Goal: Transaction & Acquisition: Purchase product/service

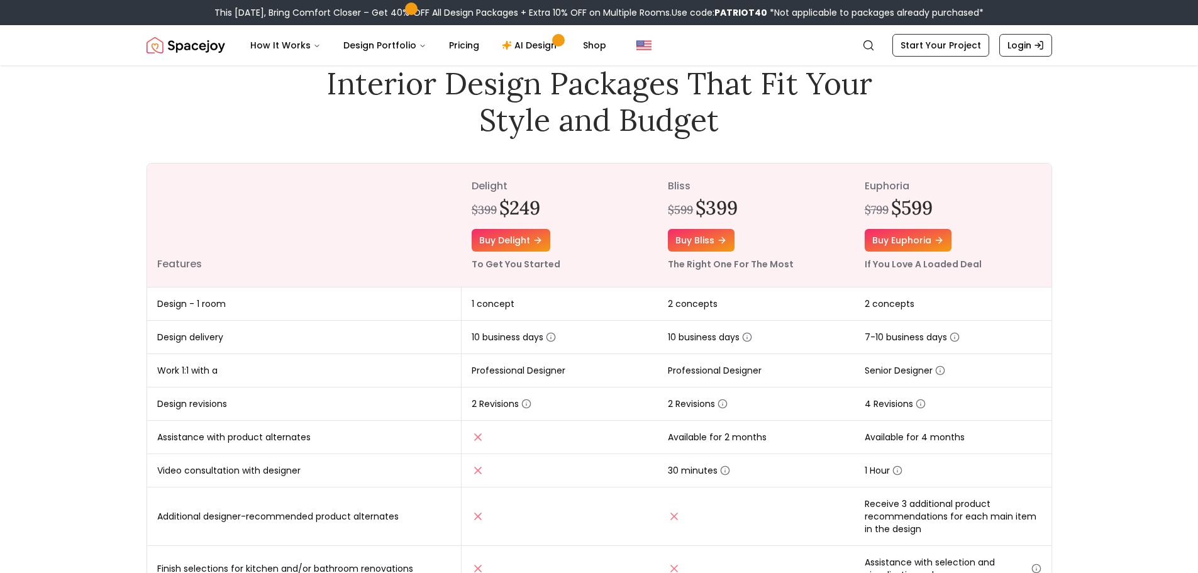
scroll to position [62, 0]
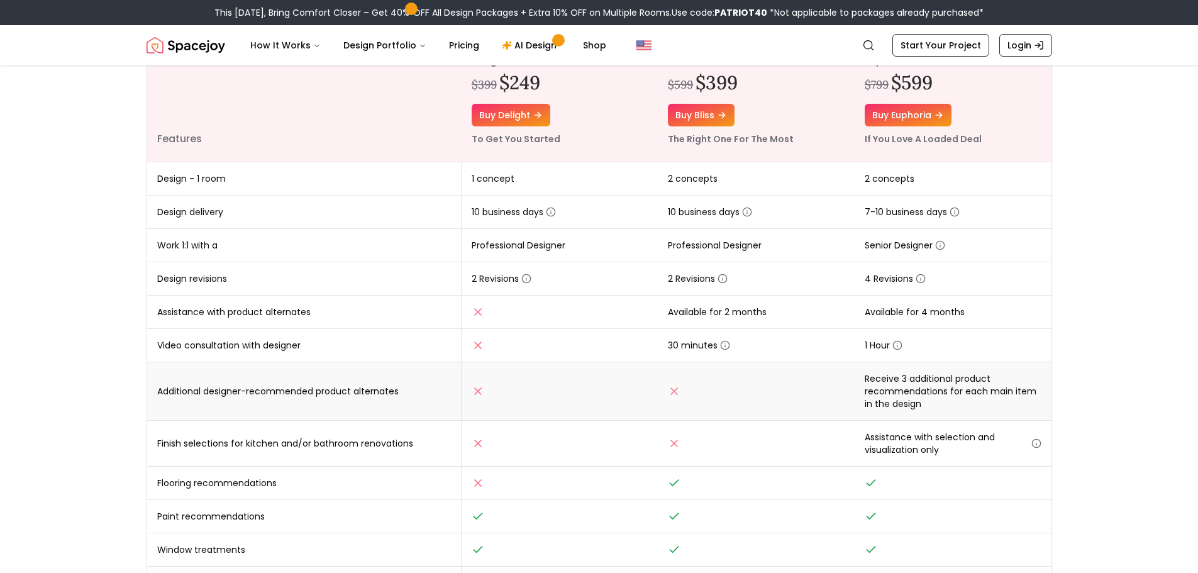
scroll to position [189, 0]
click at [520, 43] on link "AI Design" at bounding box center [531, 45] width 79 height 25
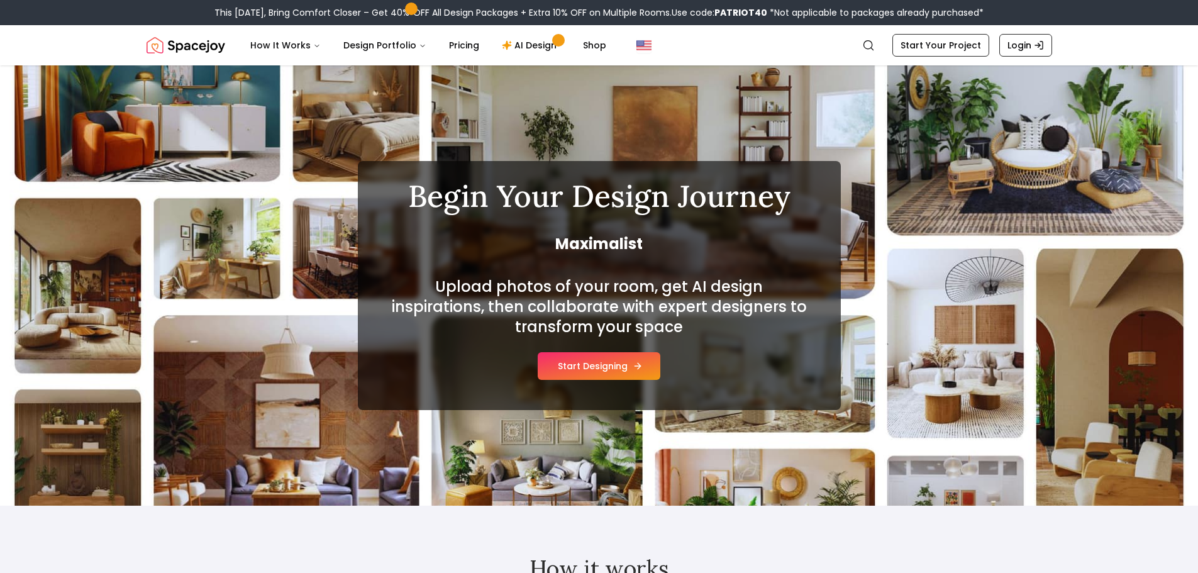
click at [597, 368] on button "Start Designing" at bounding box center [599, 366] width 123 height 28
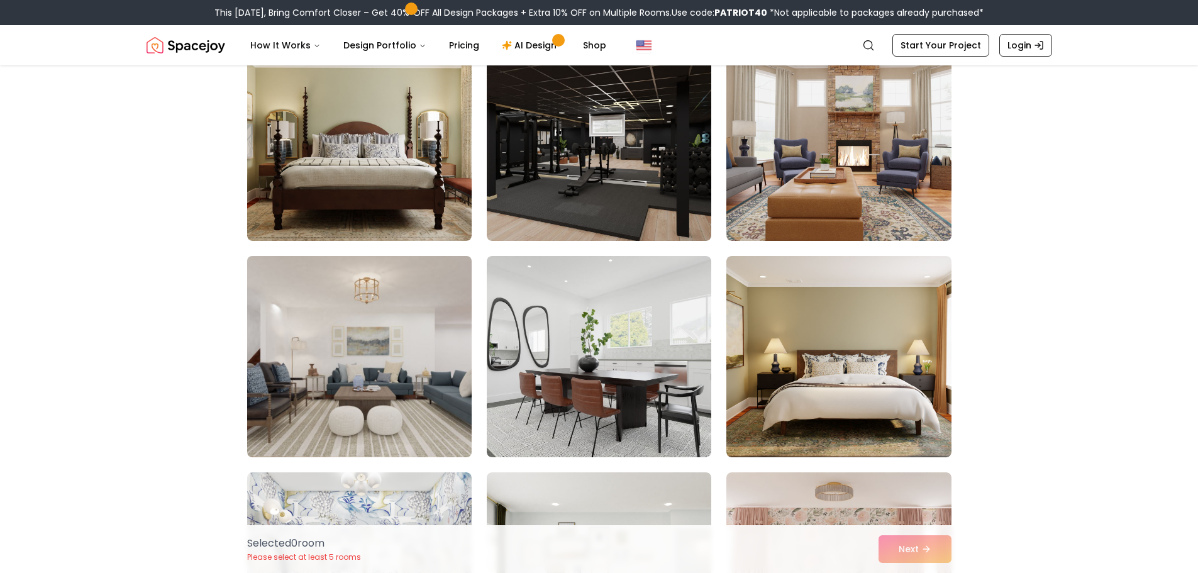
scroll to position [565, 0]
click at [344, 388] on img at bounding box center [359, 355] width 236 height 211
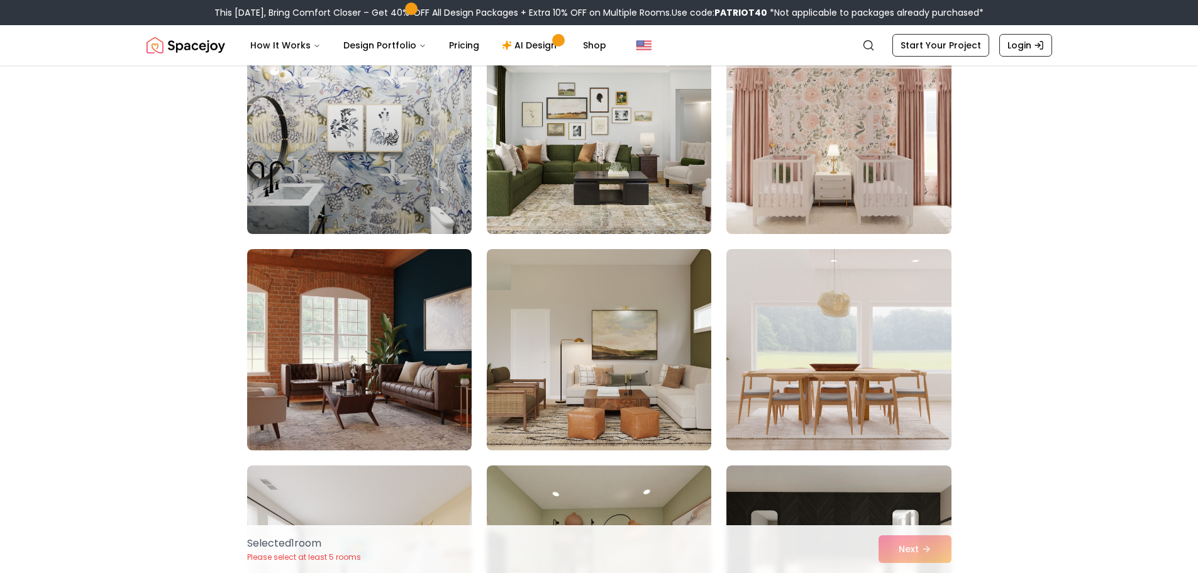
scroll to position [1004, 0]
click at [858, 401] on img at bounding box center [839, 348] width 236 height 211
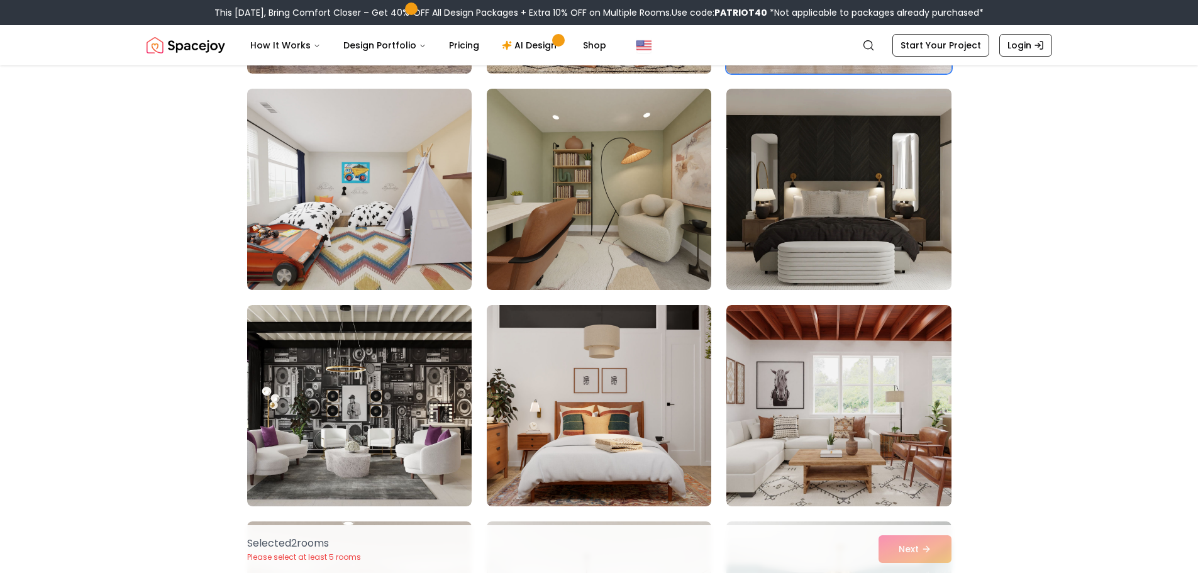
scroll to position [1381, 0]
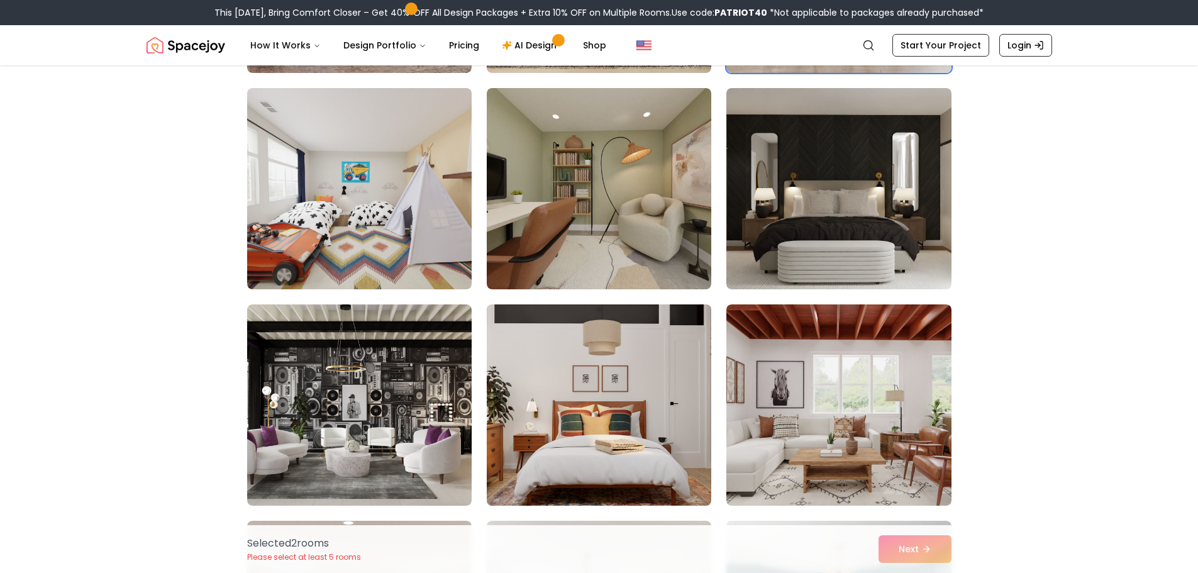
click at [559, 451] on img at bounding box center [599, 404] width 236 height 211
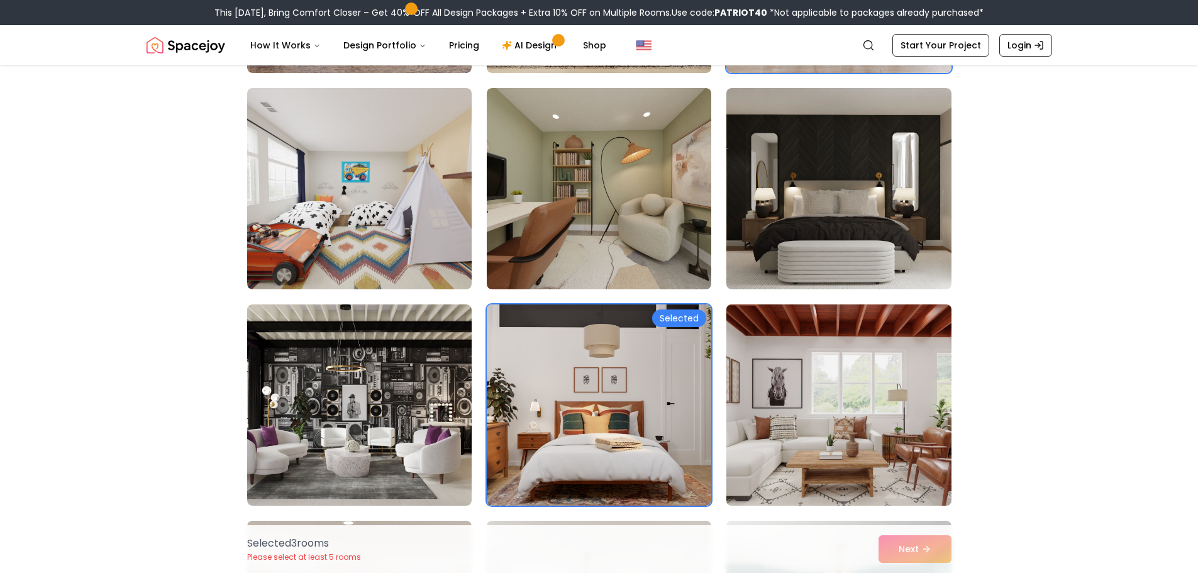
click at [833, 436] on img at bounding box center [839, 404] width 236 height 211
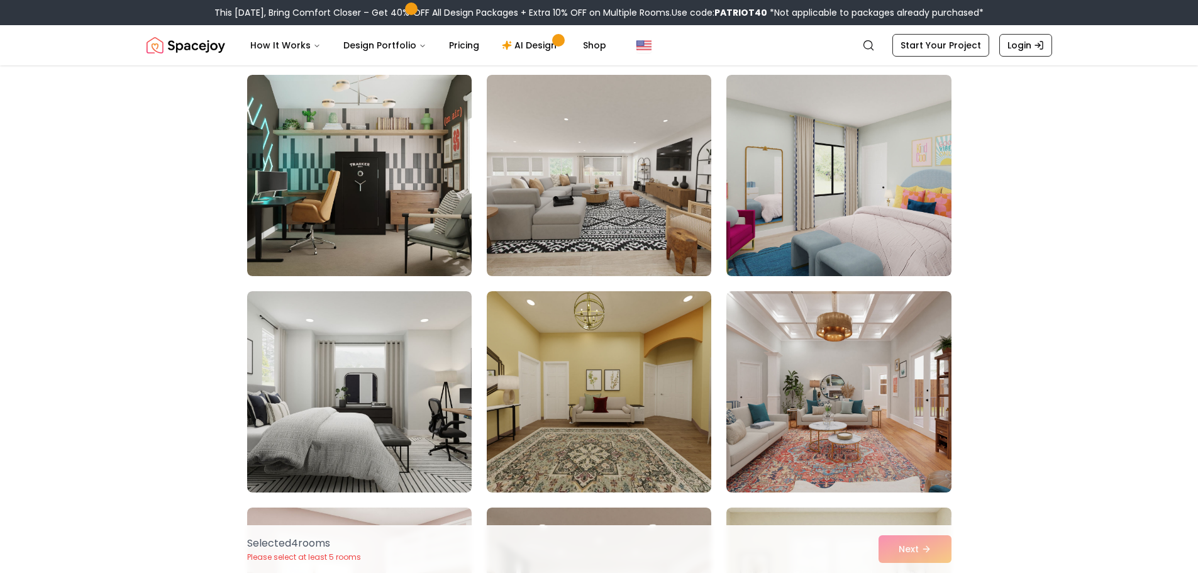
scroll to position [4207, 0]
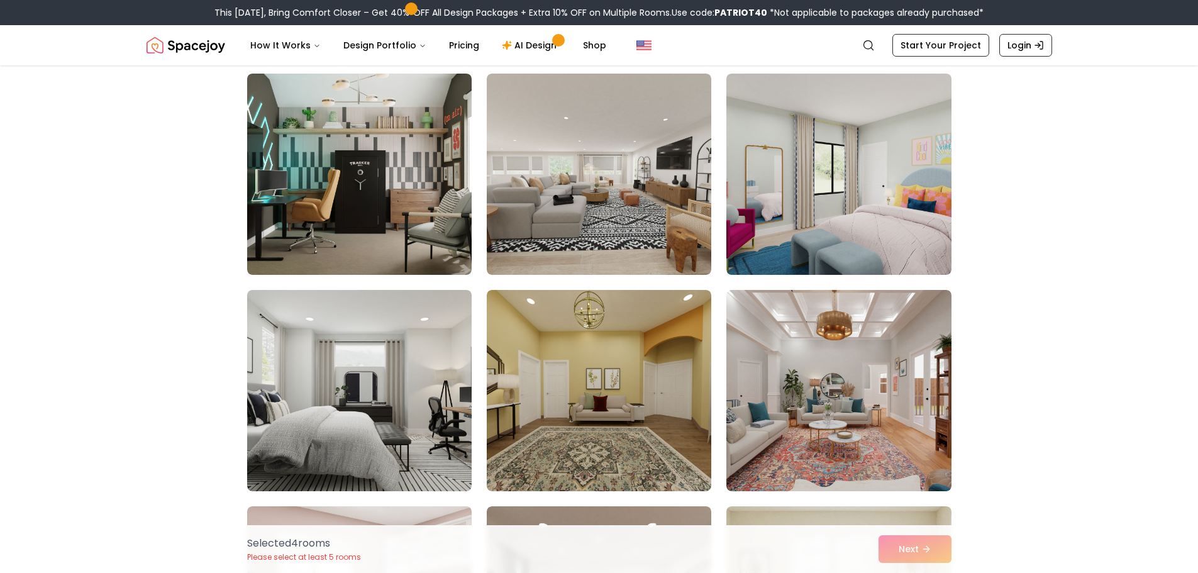
click at [842, 423] on img at bounding box center [838, 390] width 224 height 201
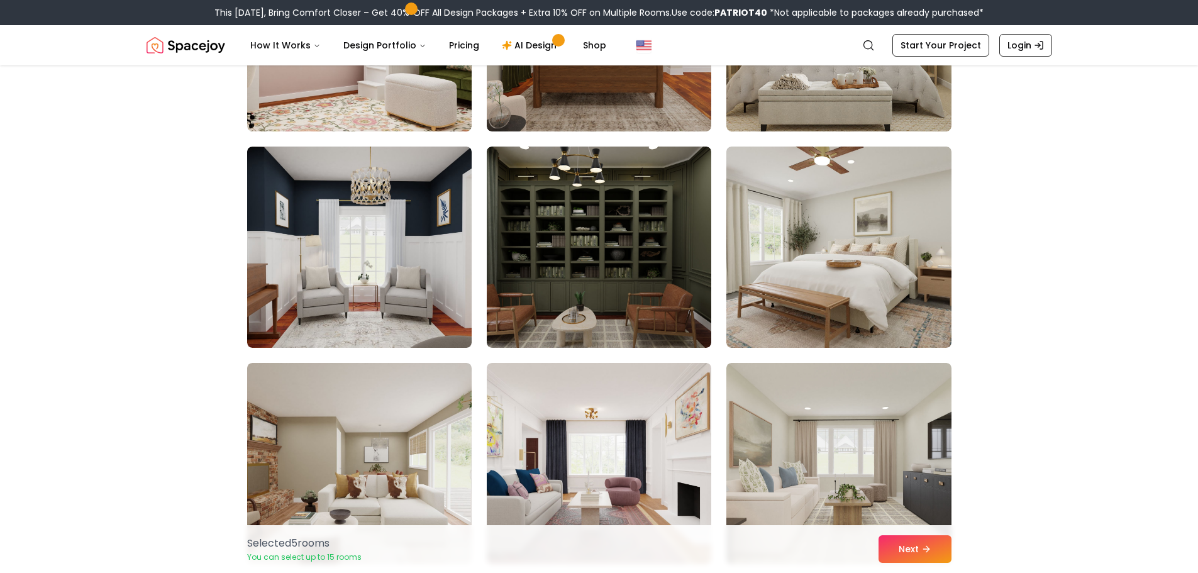
scroll to position [4784, 0]
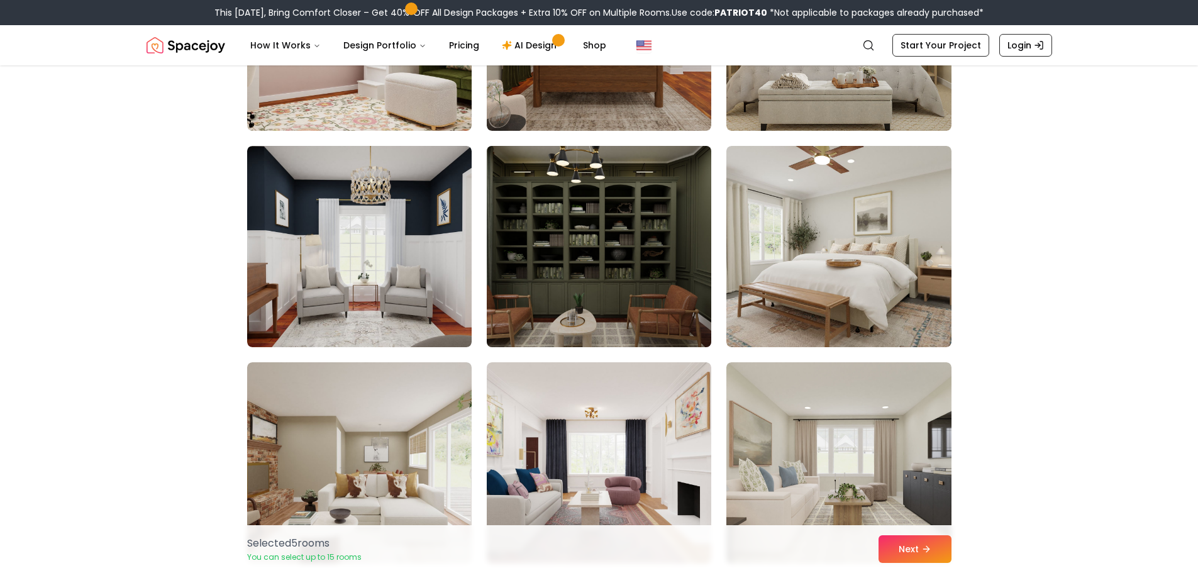
click at [610, 296] on img at bounding box center [599, 246] width 236 height 211
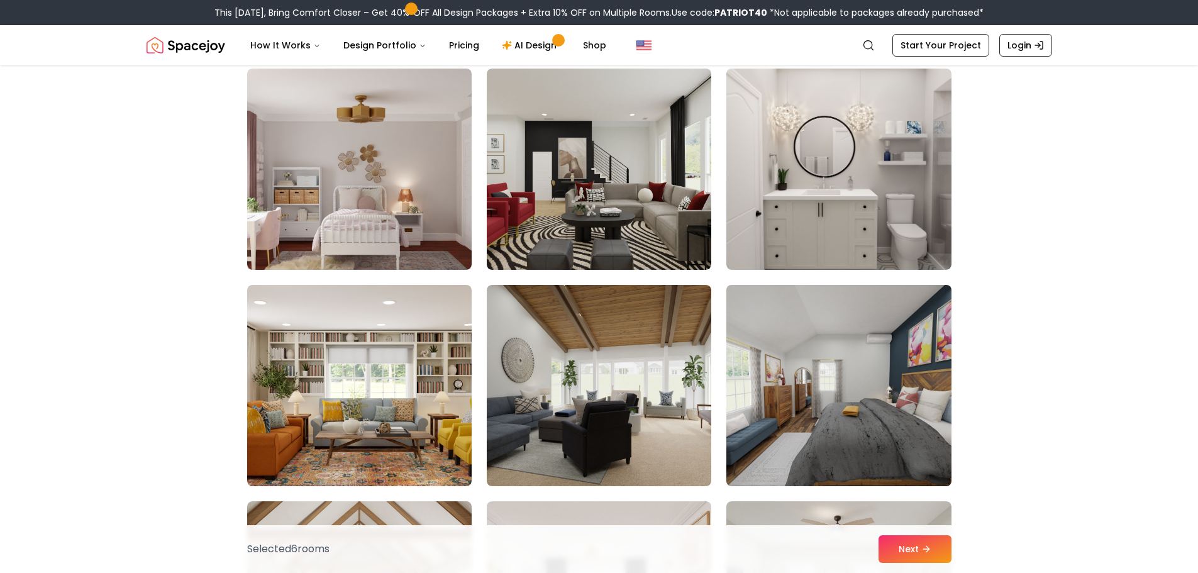
scroll to position [5727, 0]
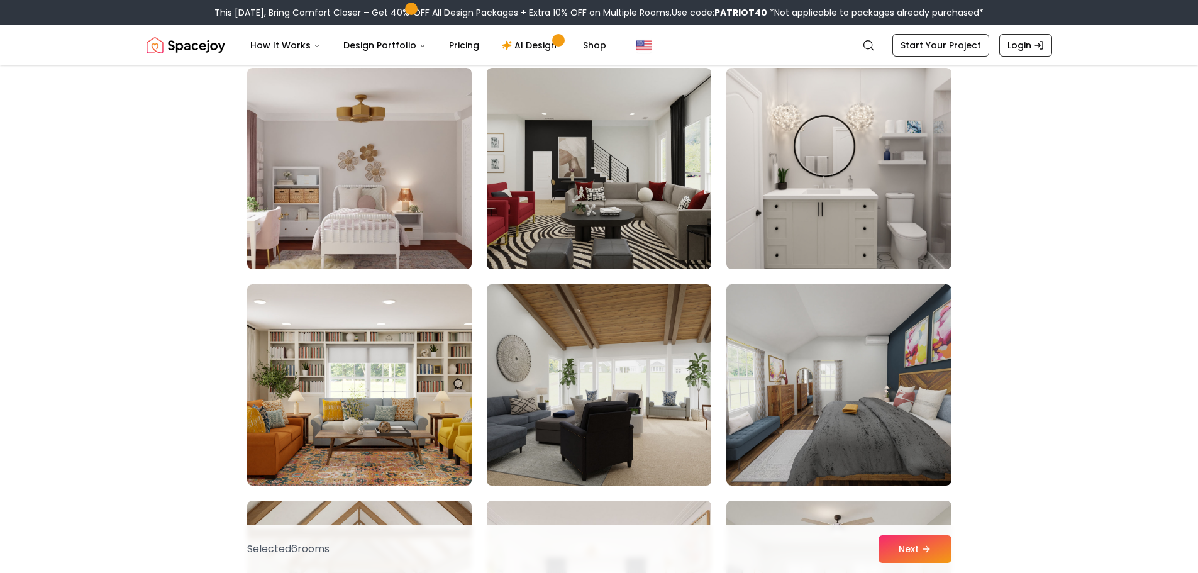
click at [616, 421] on img at bounding box center [599, 384] width 236 height 211
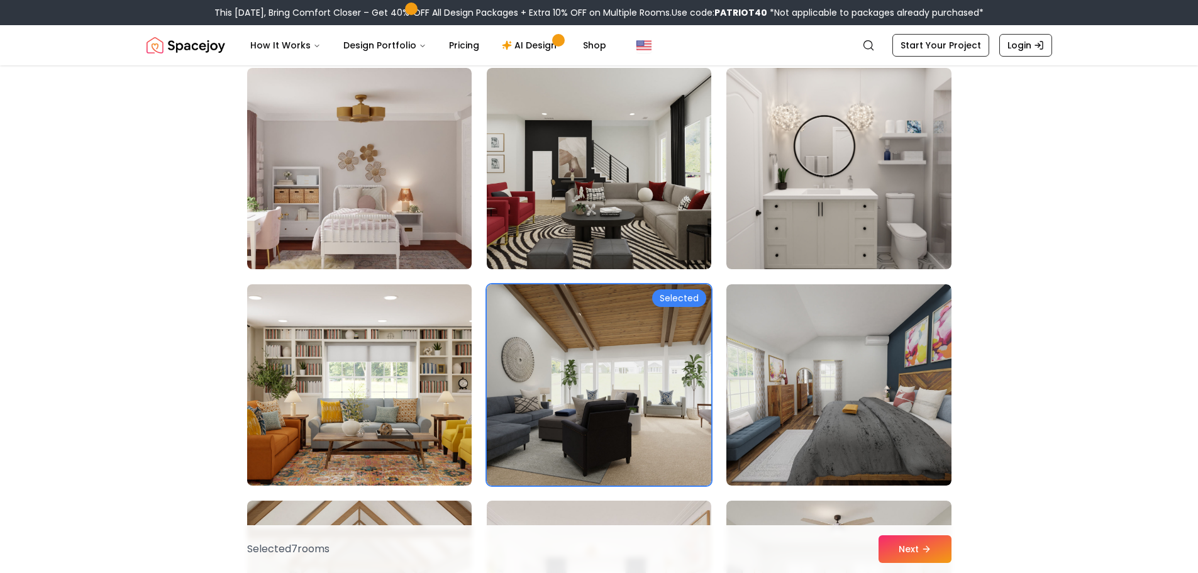
click at [364, 428] on img at bounding box center [359, 384] width 236 height 211
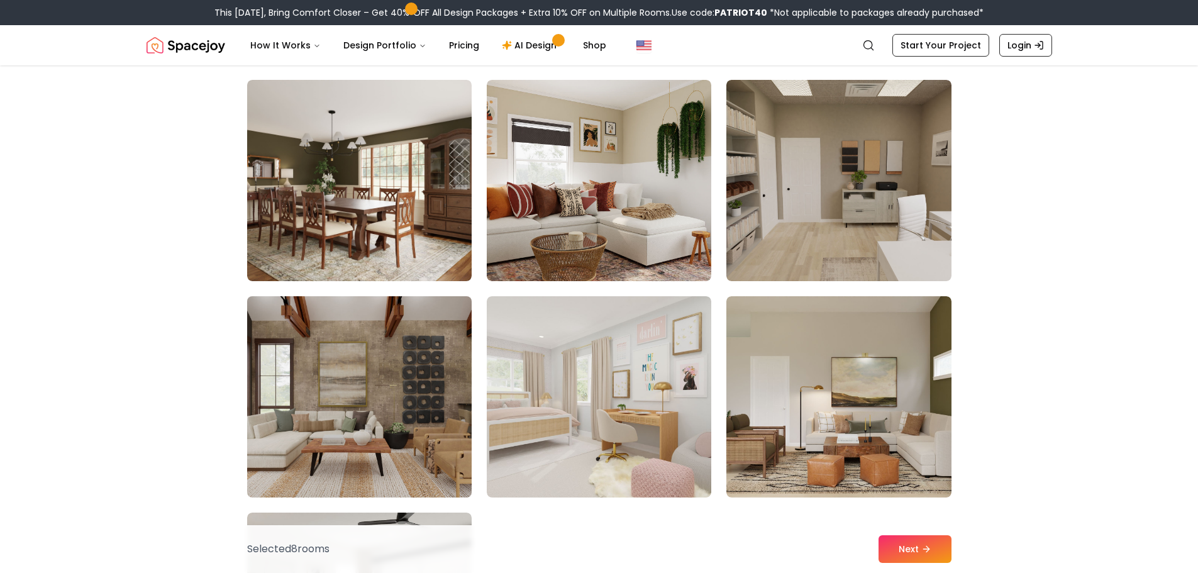
scroll to position [6796, 0]
click at [348, 376] on img at bounding box center [359, 397] width 236 height 211
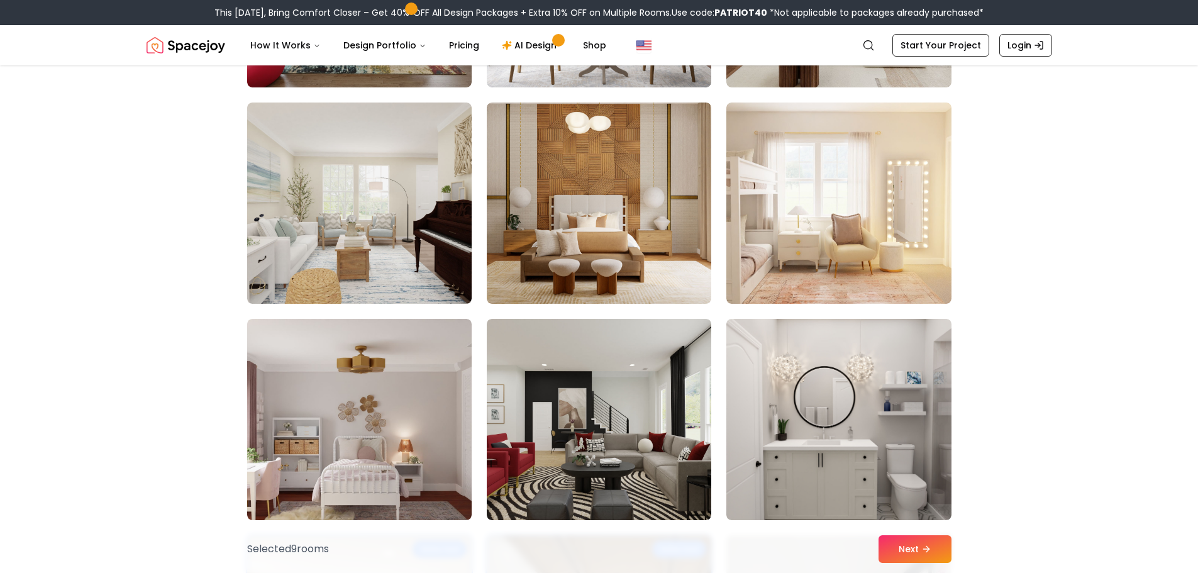
scroll to position [5476, 0]
click at [939, 45] on link "Start Your Project" at bounding box center [940, 45] width 97 height 23
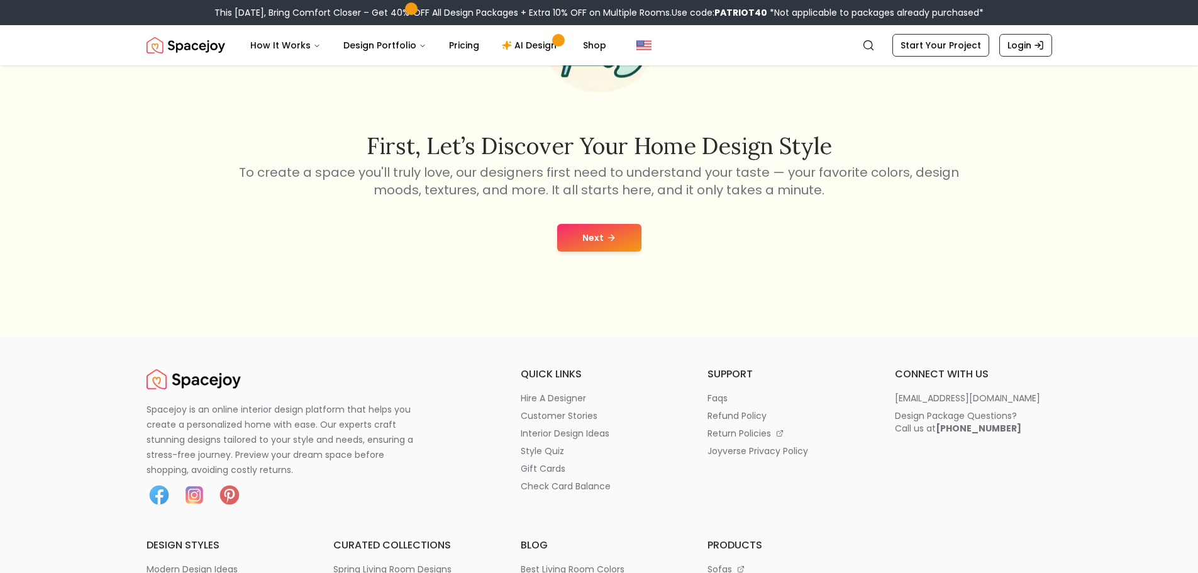
scroll to position [188, 0]
click at [586, 241] on button "Next" at bounding box center [599, 237] width 84 height 28
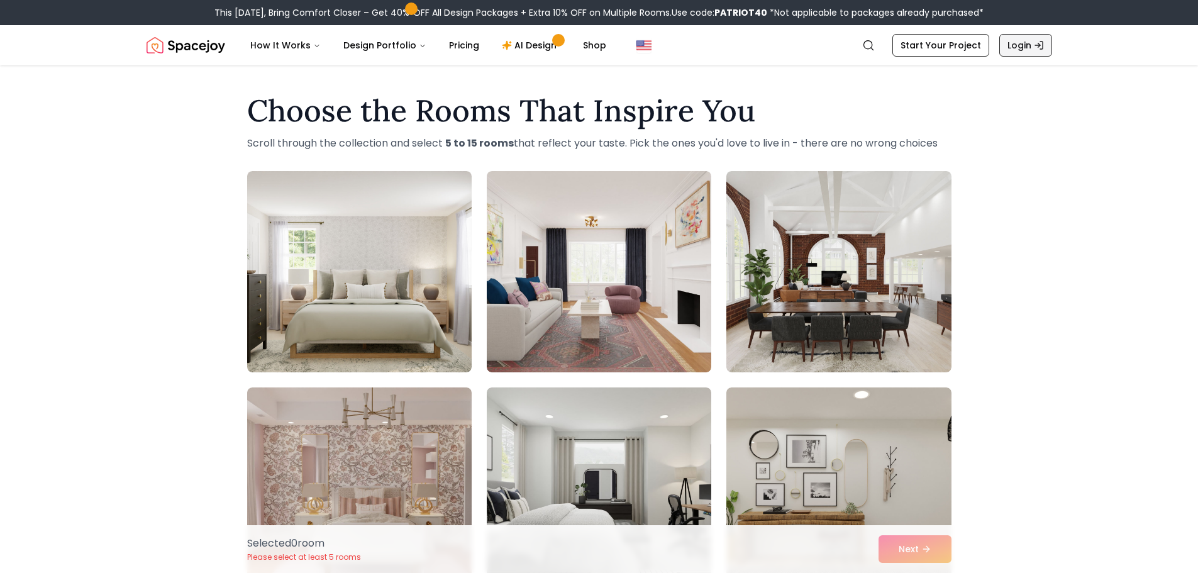
click at [1036, 55] on link "Login" at bounding box center [1025, 45] width 53 height 23
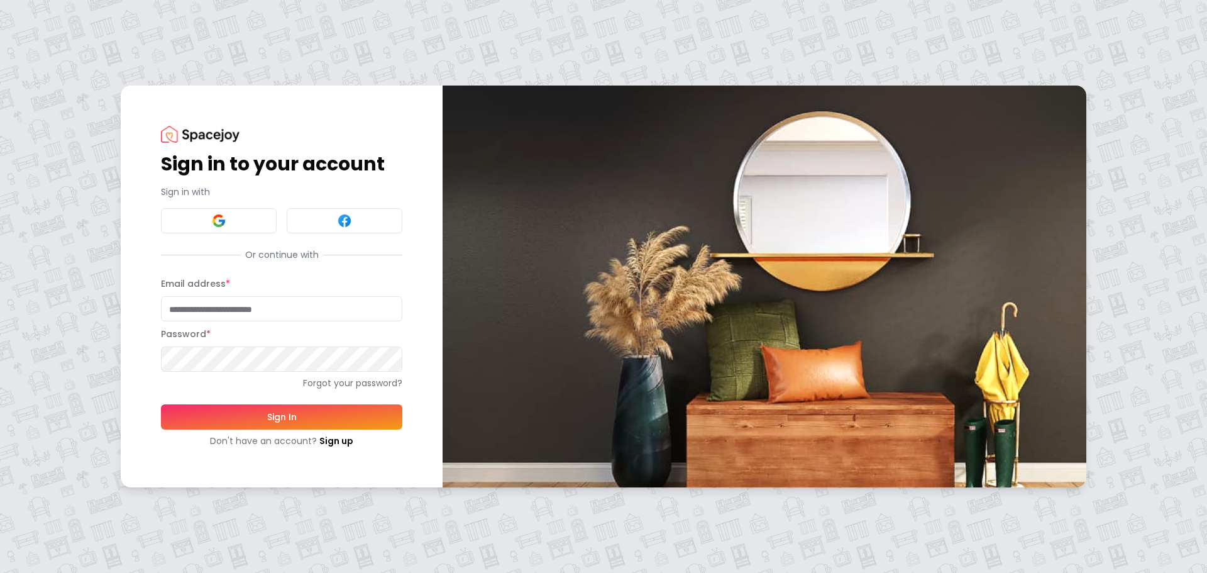
click at [313, 307] on input "Email address *" at bounding box center [281, 308] width 241 height 25
type input "**********"
click at [332, 441] on link "Sign up" at bounding box center [336, 441] width 34 height 13
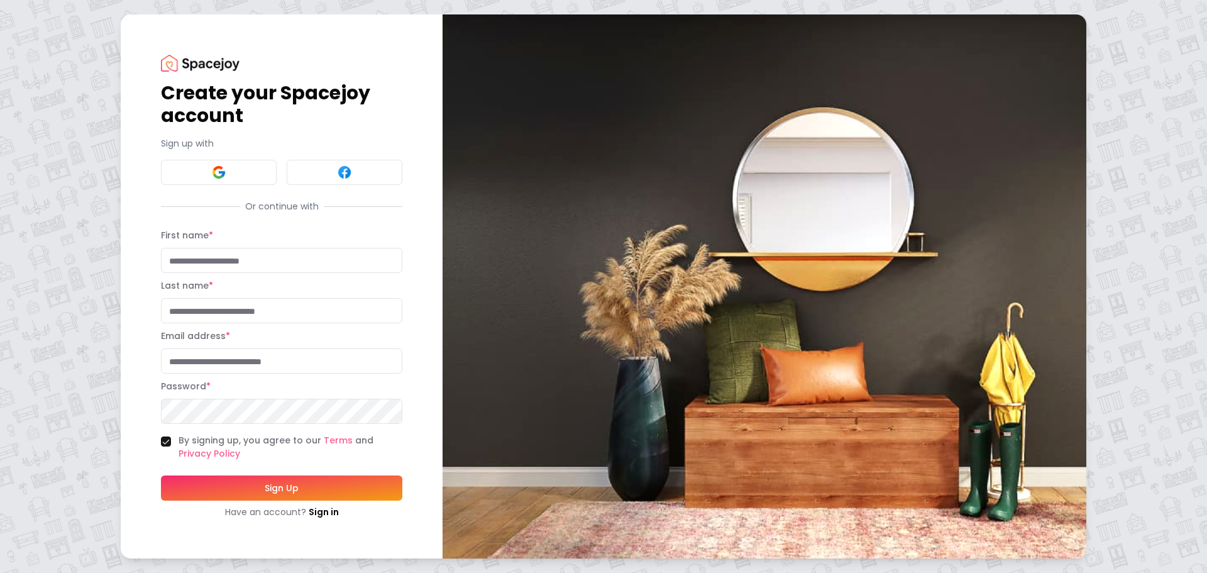
click at [252, 262] on input "First name *" at bounding box center [281, 260] width 241 height 25
type input "********"
type input "*******"
type input "**********"
drag, startPoint x: 180, startPoint y: 309, endPoint x: 153, endPoint y: 308, distance: 26.4
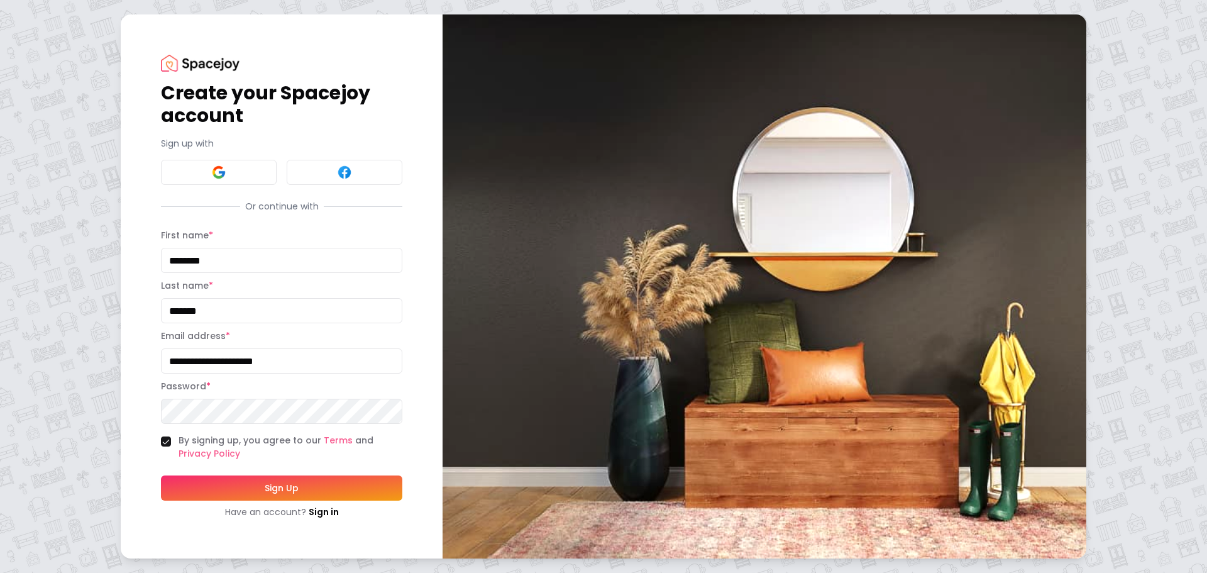
click at [153, 308] on div "**********" at bounding box center [282, 286] width 322 height 544
type input "*****"
click at [265, 485] on button "Sign Up" at bounding box center [281, 487] width 241 height 25
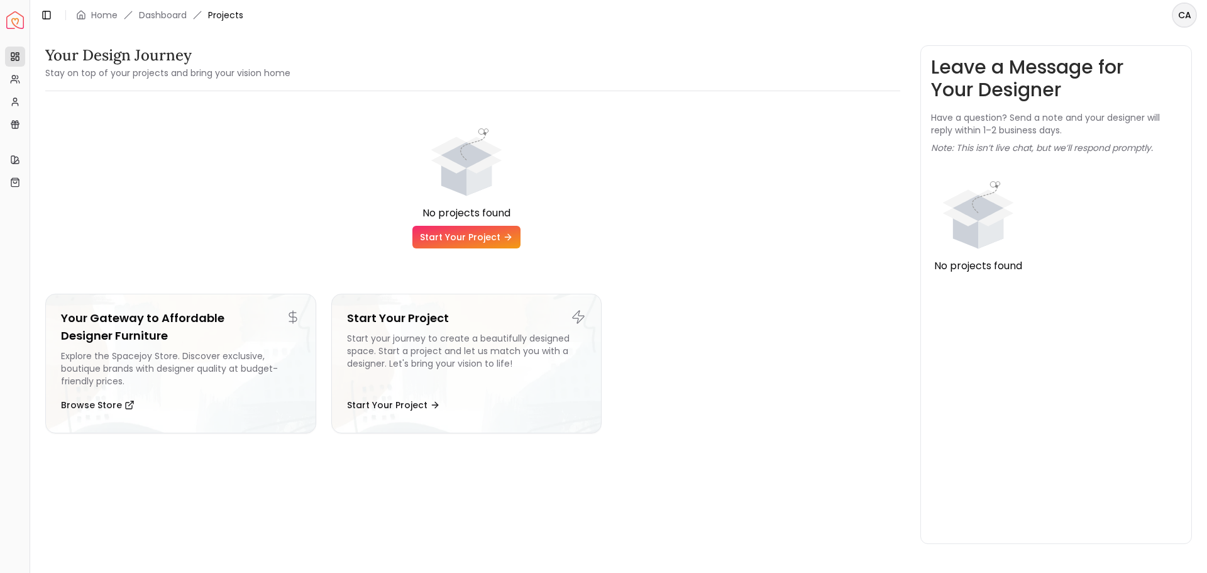
click at [462, 238] on link "Start Your Project" at bounding box center [466, 237] width 108 height 23
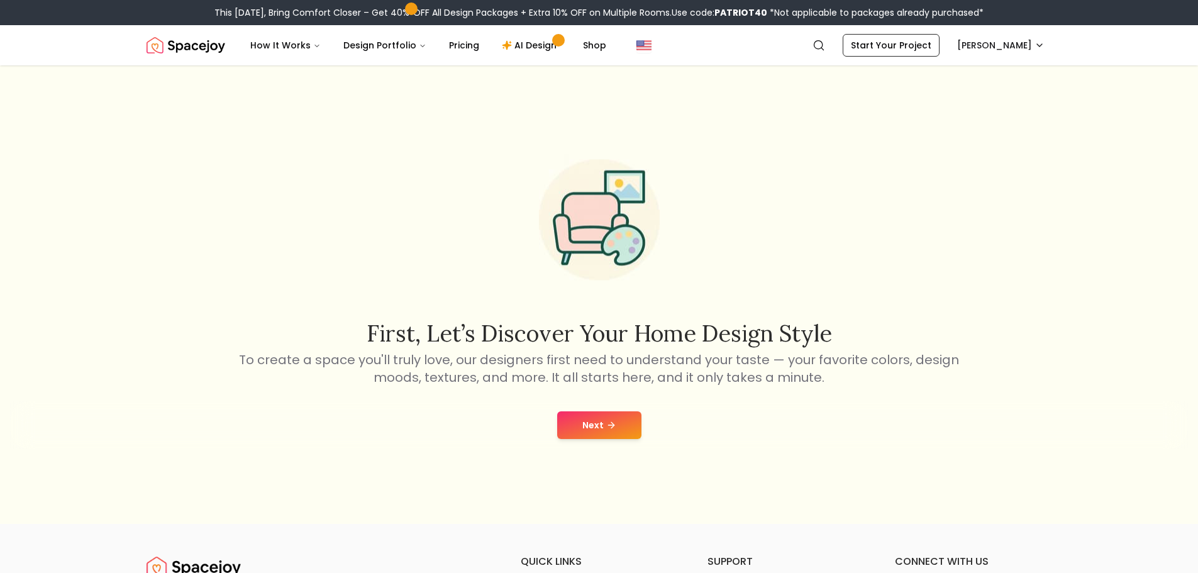
click at [582, 423] on button "Next" at bounding box center [599, 425] width 84 height 28
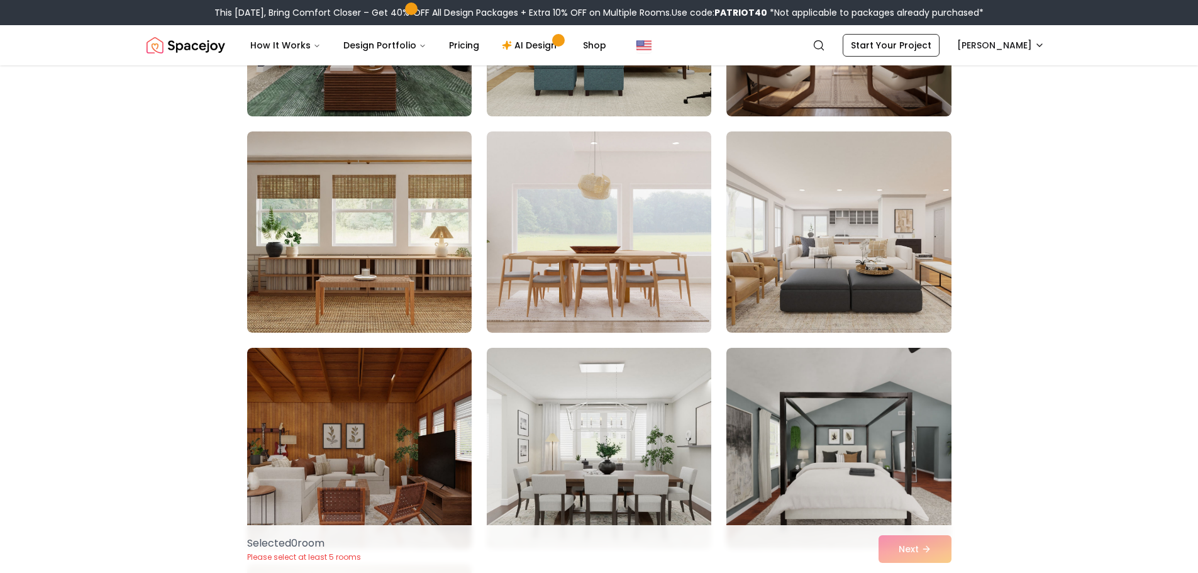
scroll to position [257, 0]
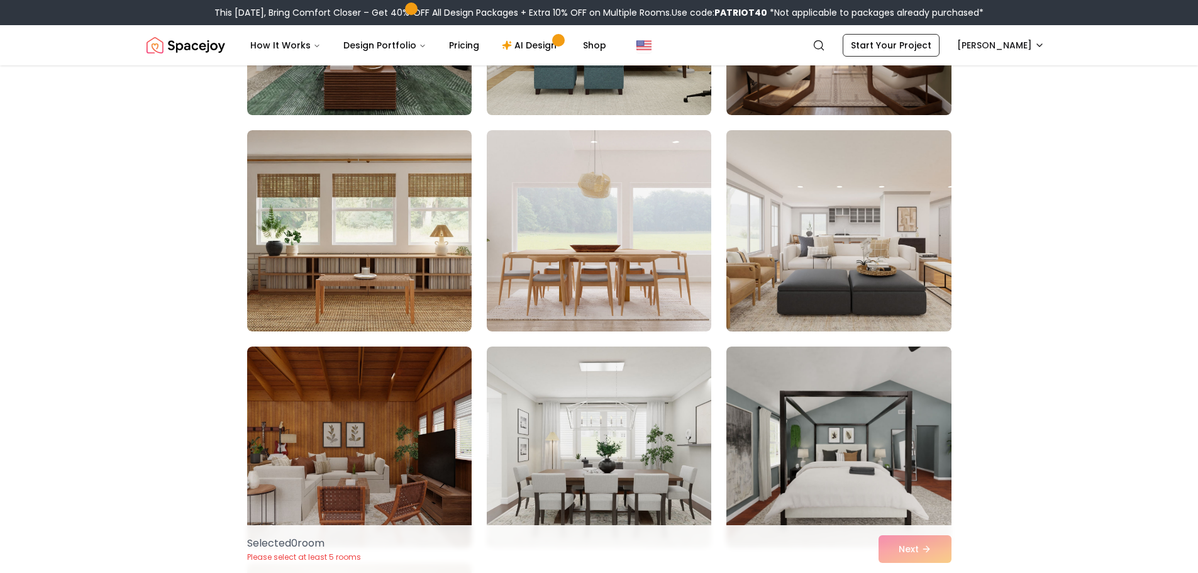
click at [839, 280] on img at bounding box center [839, 230] width 236 height 211
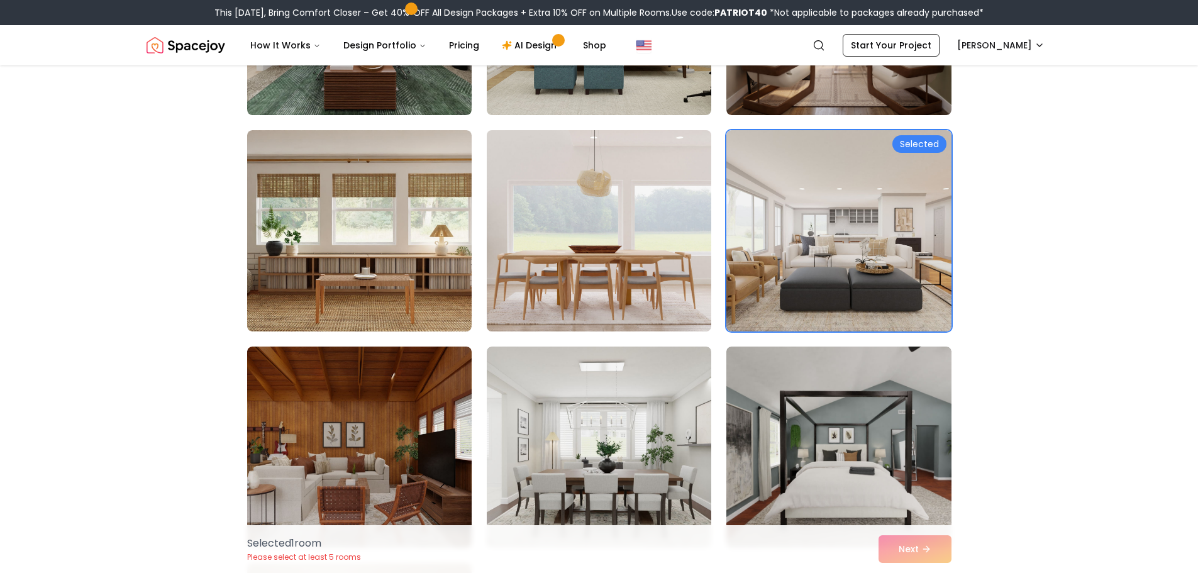
click at [601, 271] on img at bounding box center [599, 230] width 236 height 211
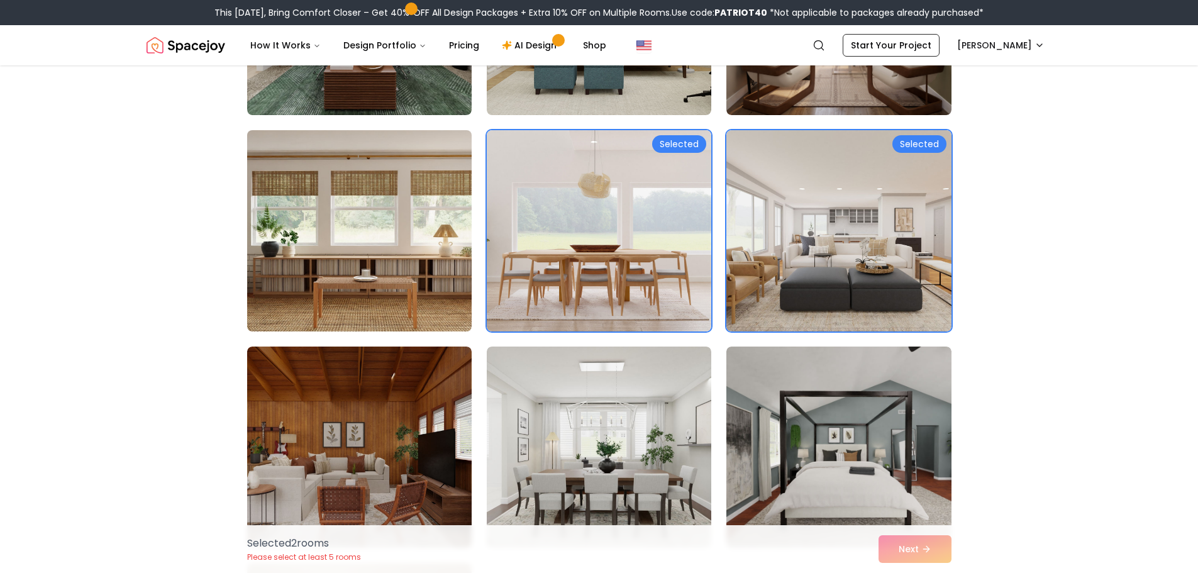
click at [392, 267] on img at bounding box center [359, 230] width 236 height 211
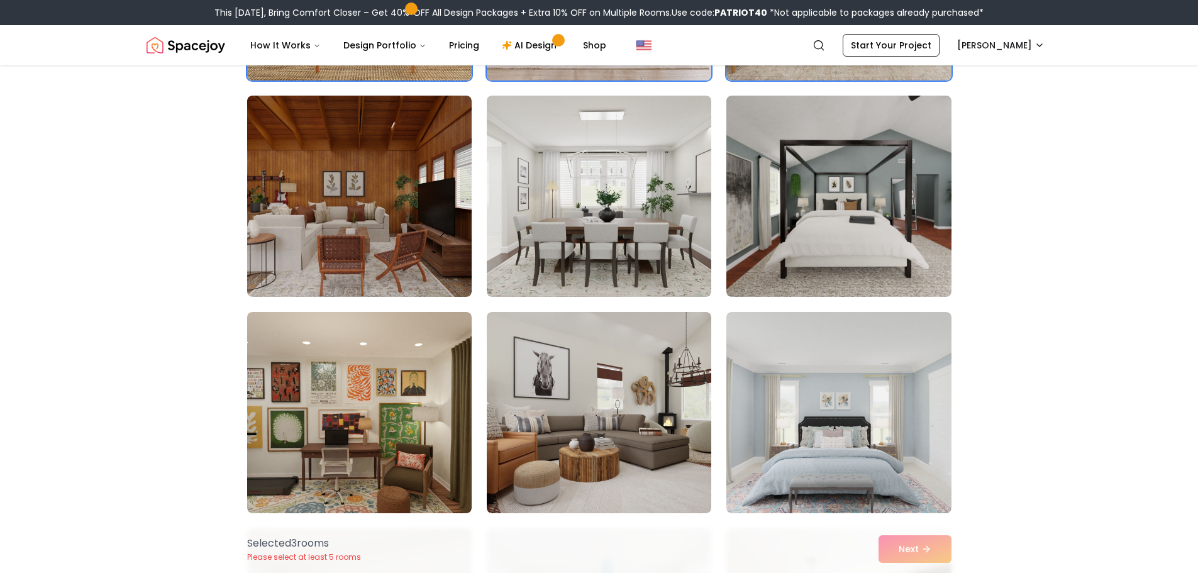
scroll to position [509, 0]
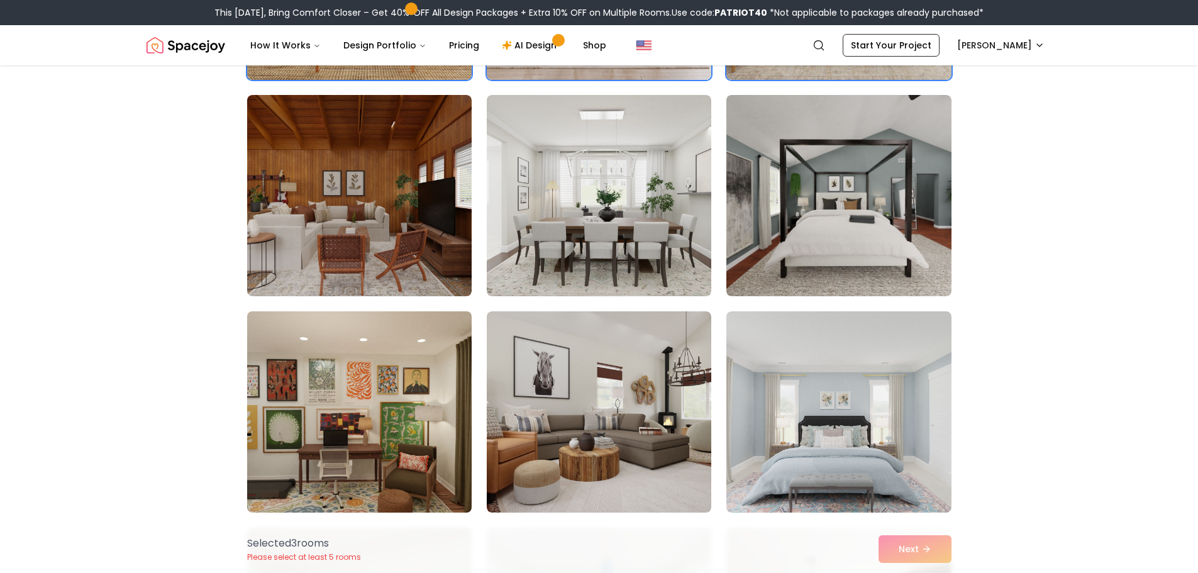
click at [341, 397] on img at bounding box center [359, 411] width 236 height 211
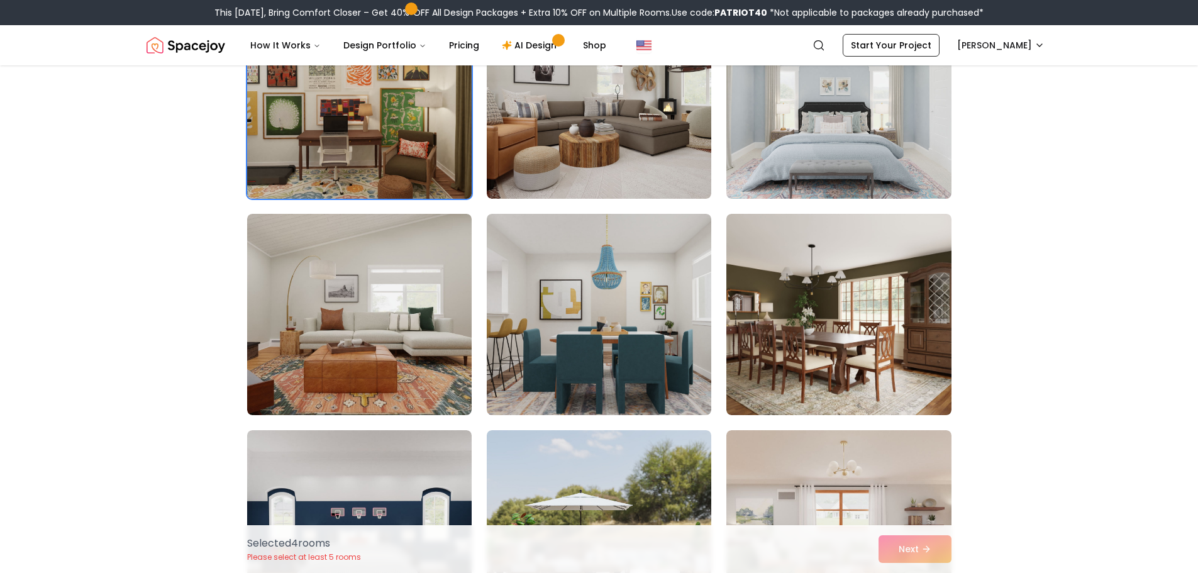
scroll to position [823, 0]
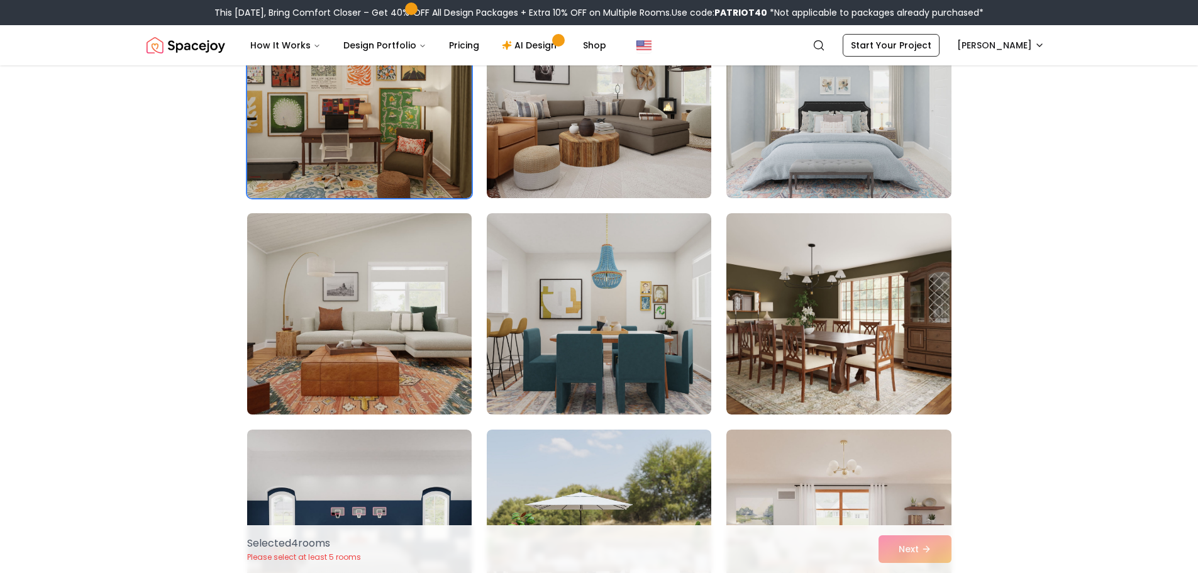
click at [392, 369] on img at bounding box center [359, 313] width 236 height 211
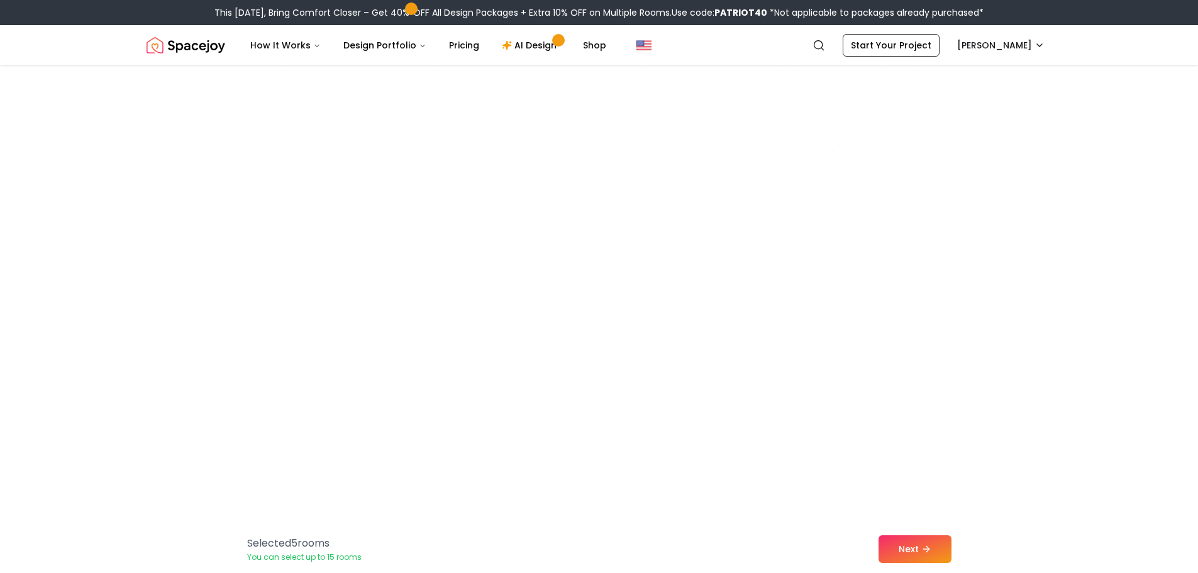
scroll to position [4090, 0]
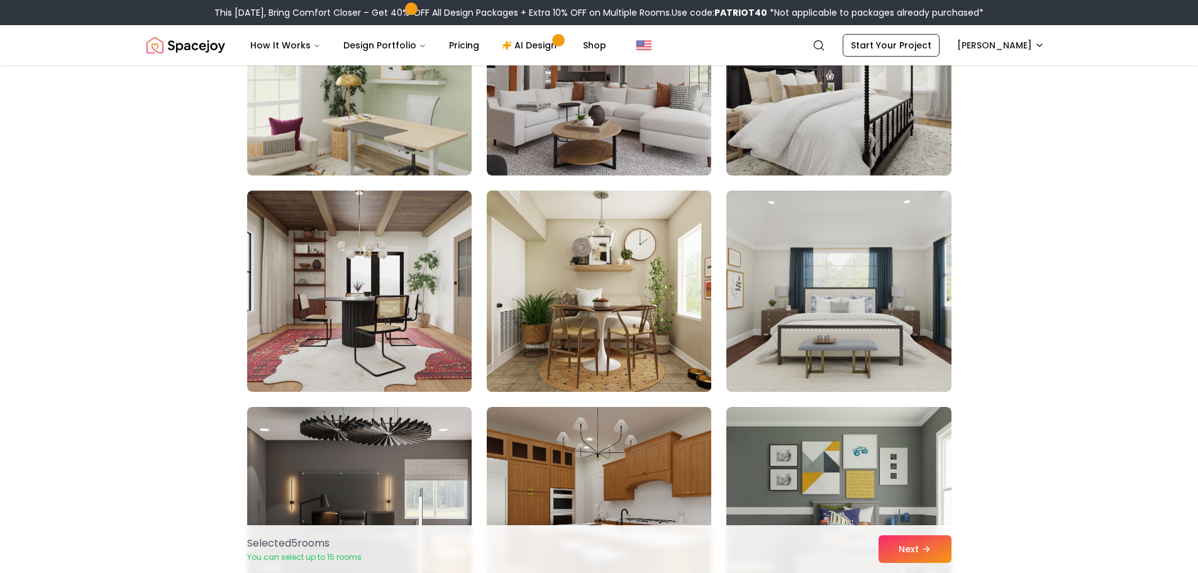
click at [616, 323] on img at bounding box center [599, 290] width 236 height 211
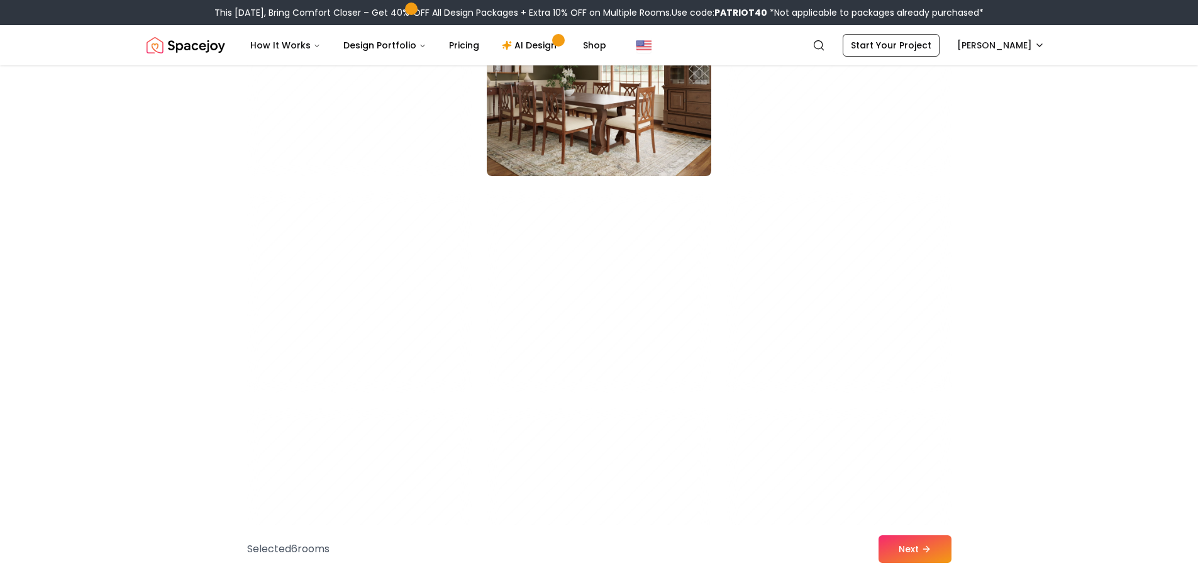
scroll to position [6037, 0]
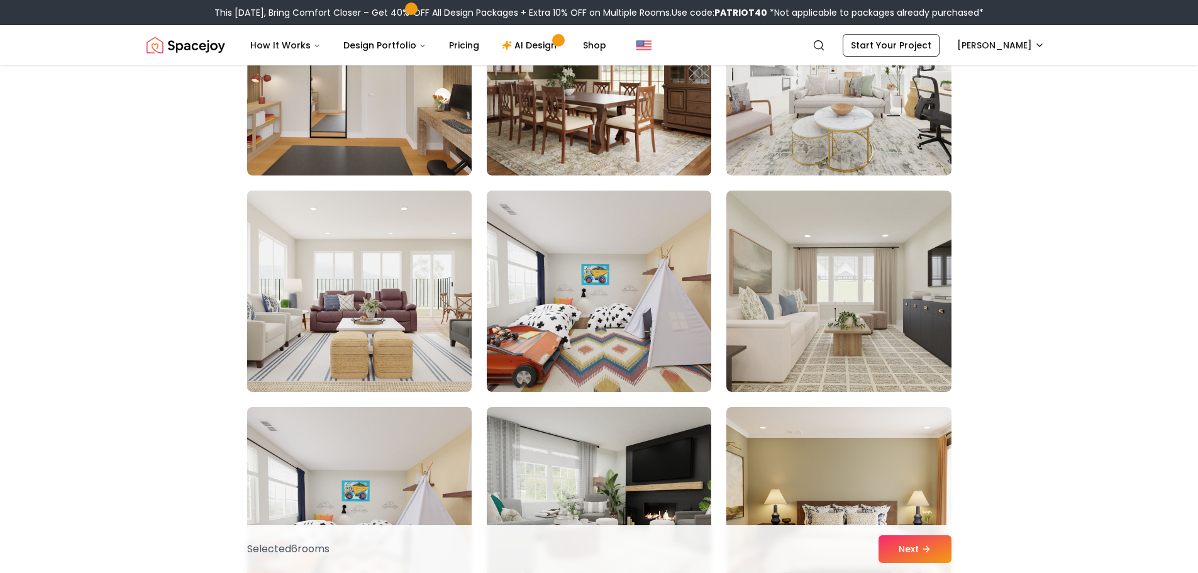
click at [377, 339] on img at bounding box center [359, 290] width 236 height 211
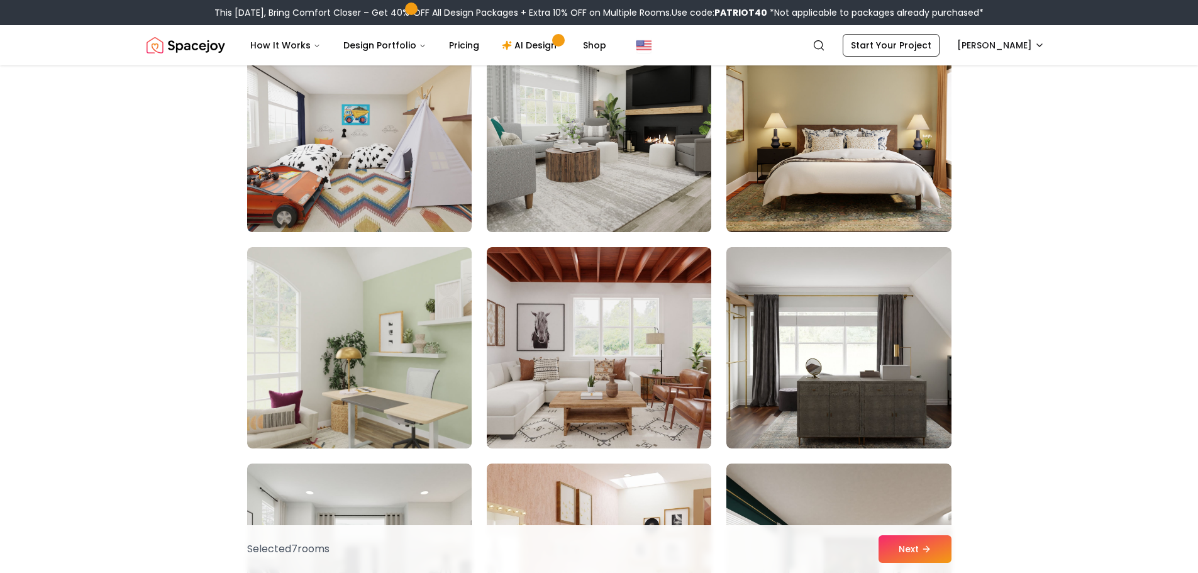
scroll to position [6414, 0]
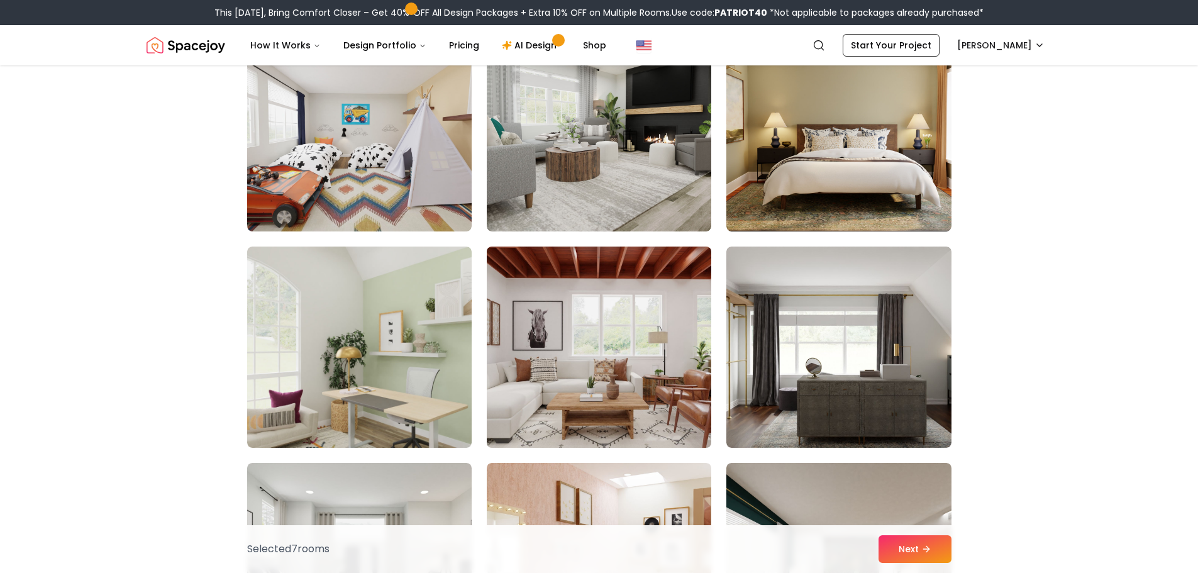
click at [594, 367] on img at bounding box center [599, 346] width 236 height 211
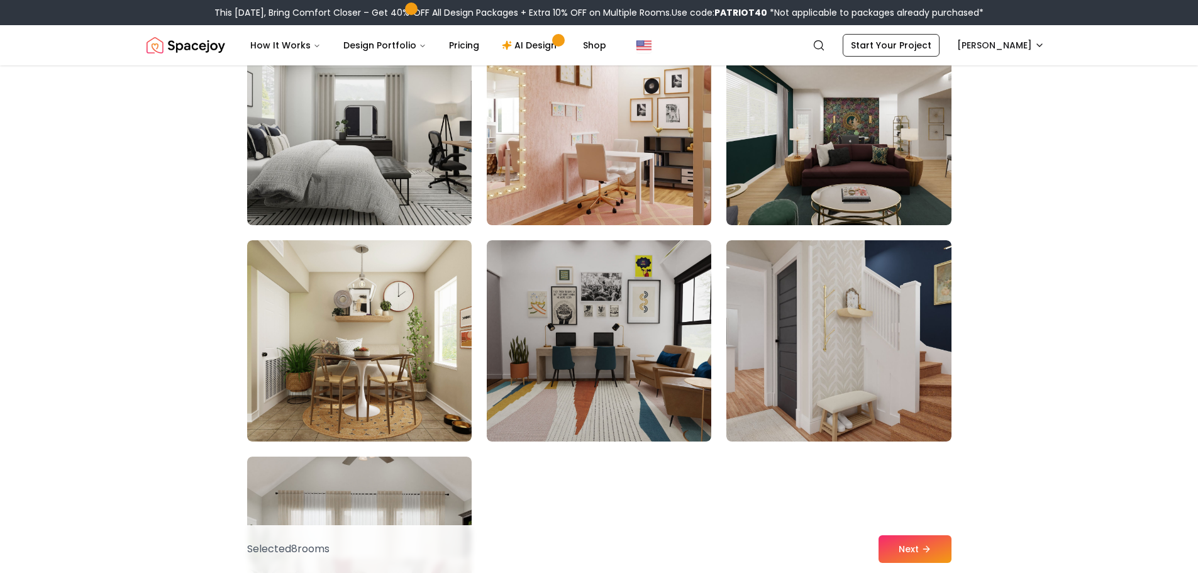
scroll to position [6853, 0]
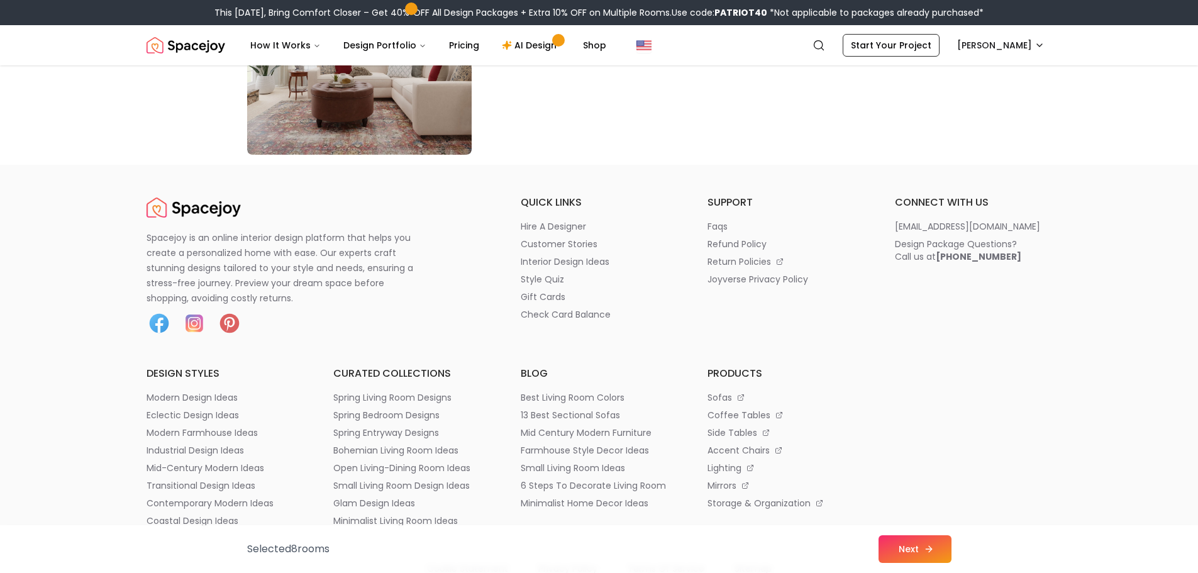
click at [902, 548] on button "Next" at bounding box center [914, 549] width 73 height 28
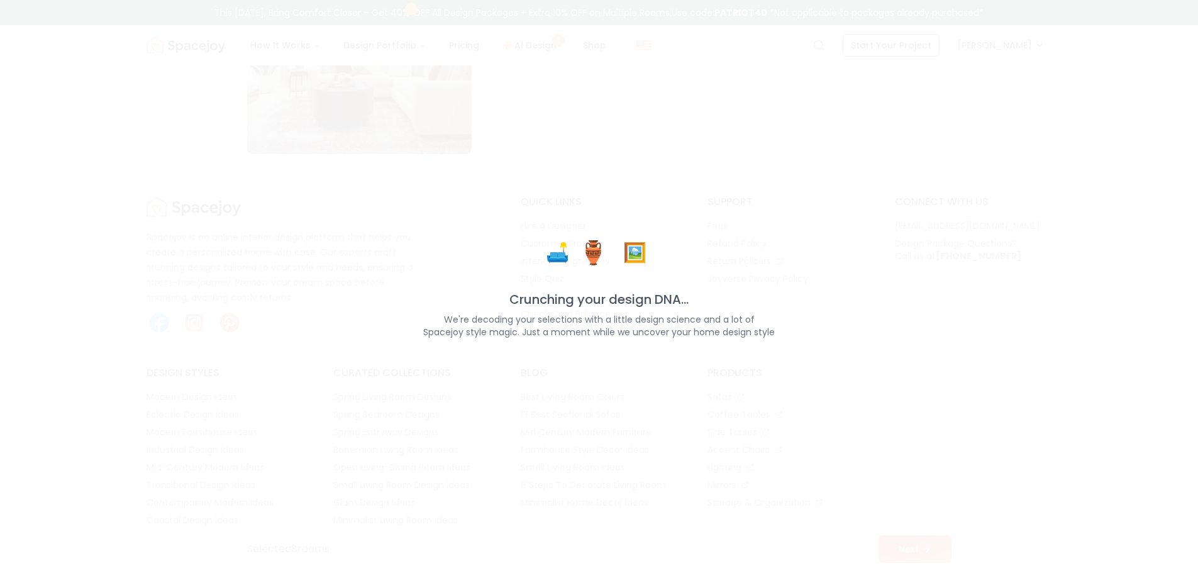
scroll to position [7356, 0]
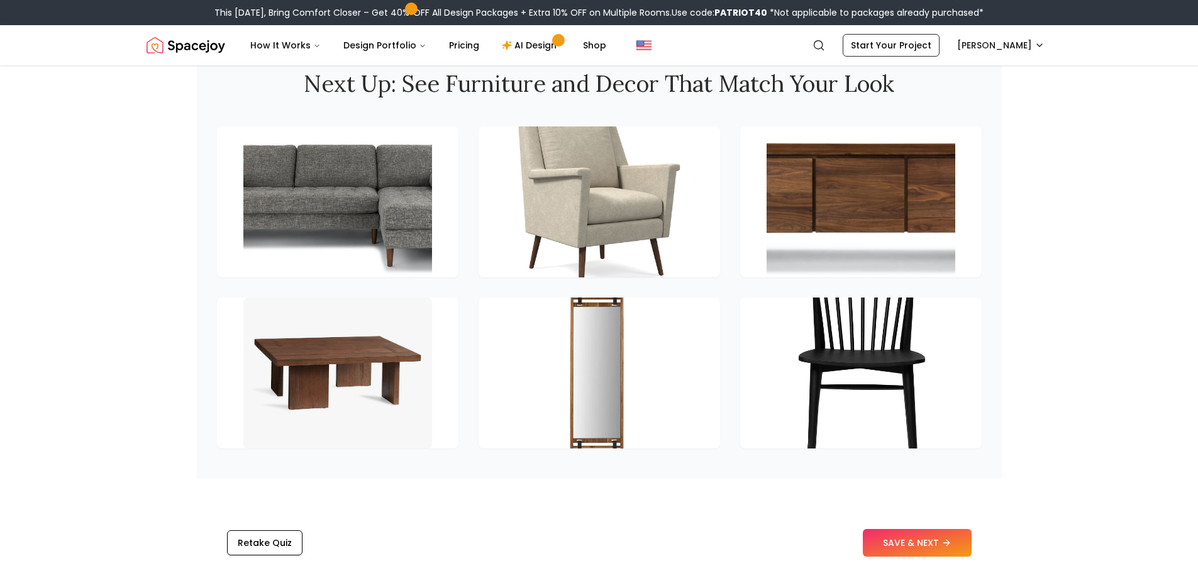
scroll to position [1753, 0]
click at [922, 546] on button "SAVE & NEXT" at bounding box center [917, 542] width 109 height 28
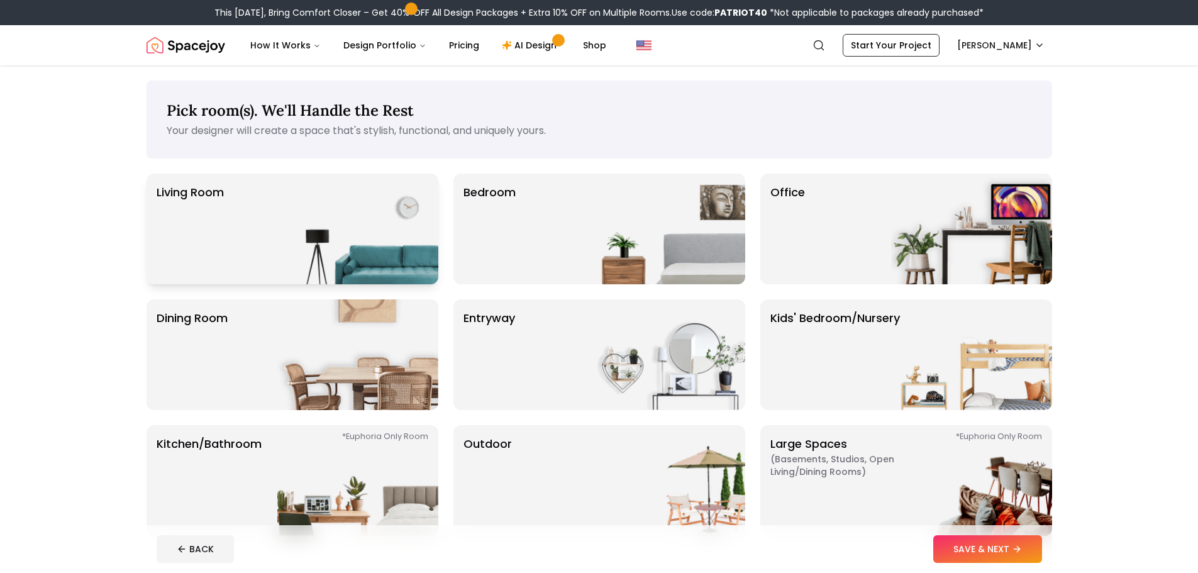
click at [330, 228] on img at bounding box center [357, 229] width 161 height 111
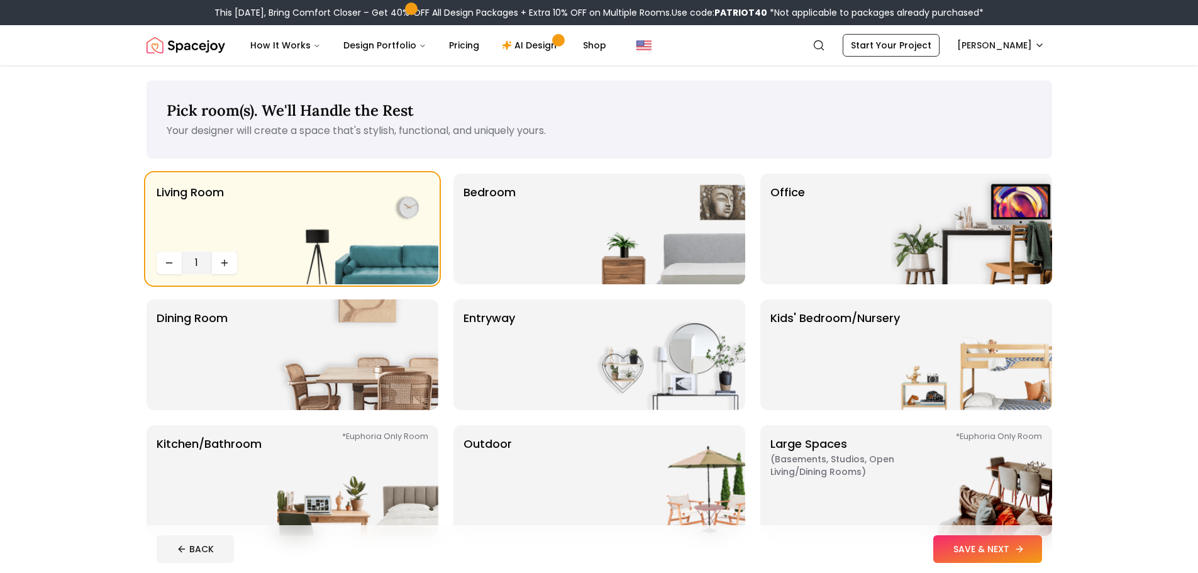
click at [973, 549] on button "SAVE & NEXT" at bounding box center [987, 549] width 109 height 28
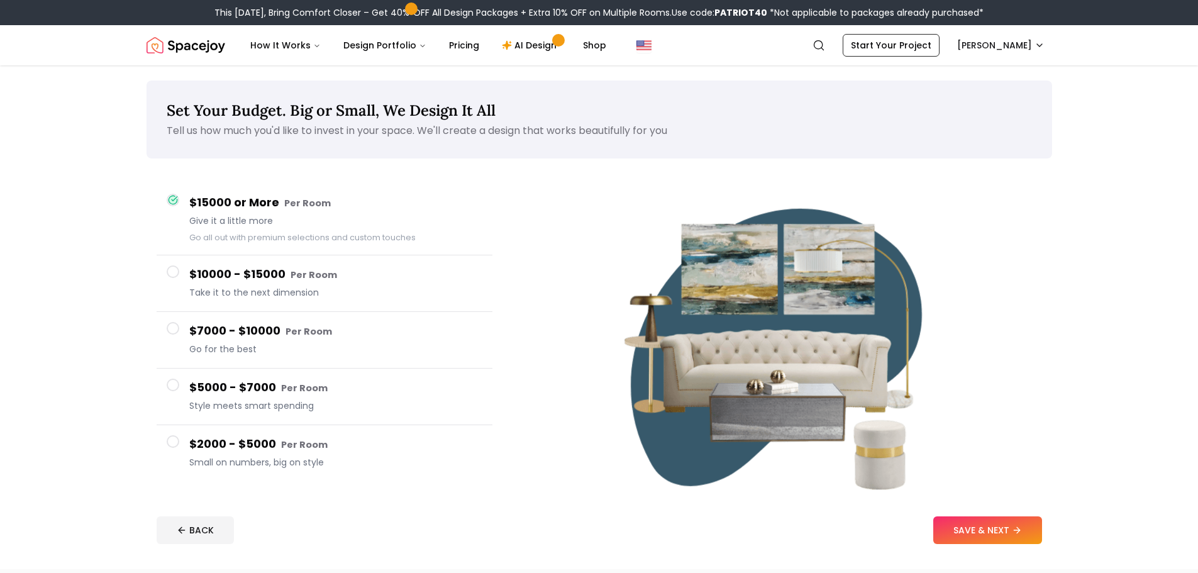
click at [175, 333] on span at bounding box center [173, 328] width 13 height 13
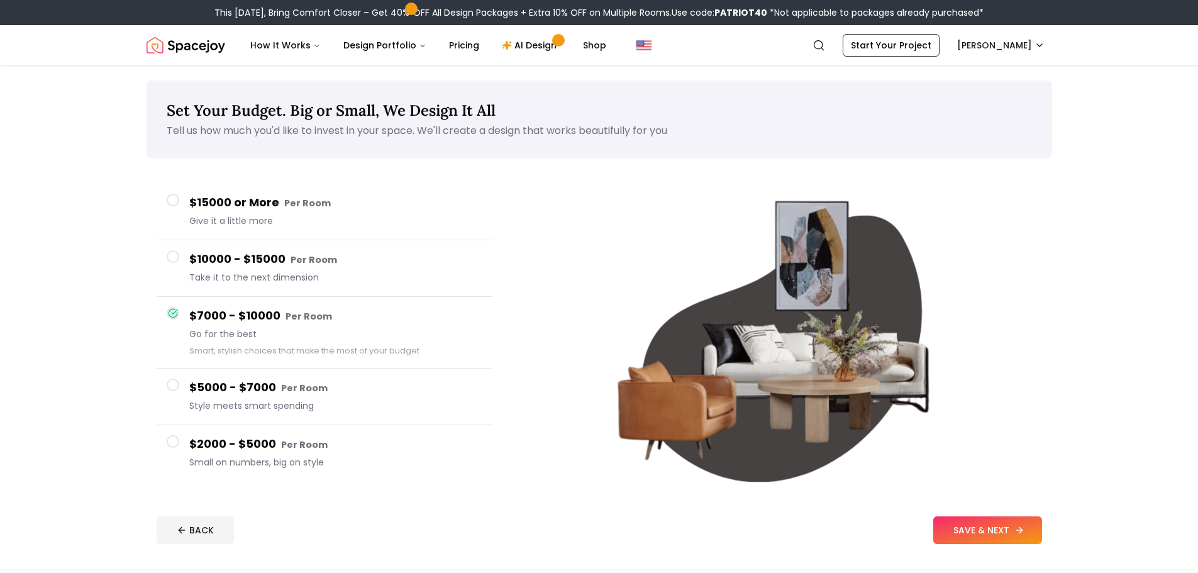
click at [980, 528] on button "SAVE & NEXT" at bounding box center [987, 530] width 109 height 28
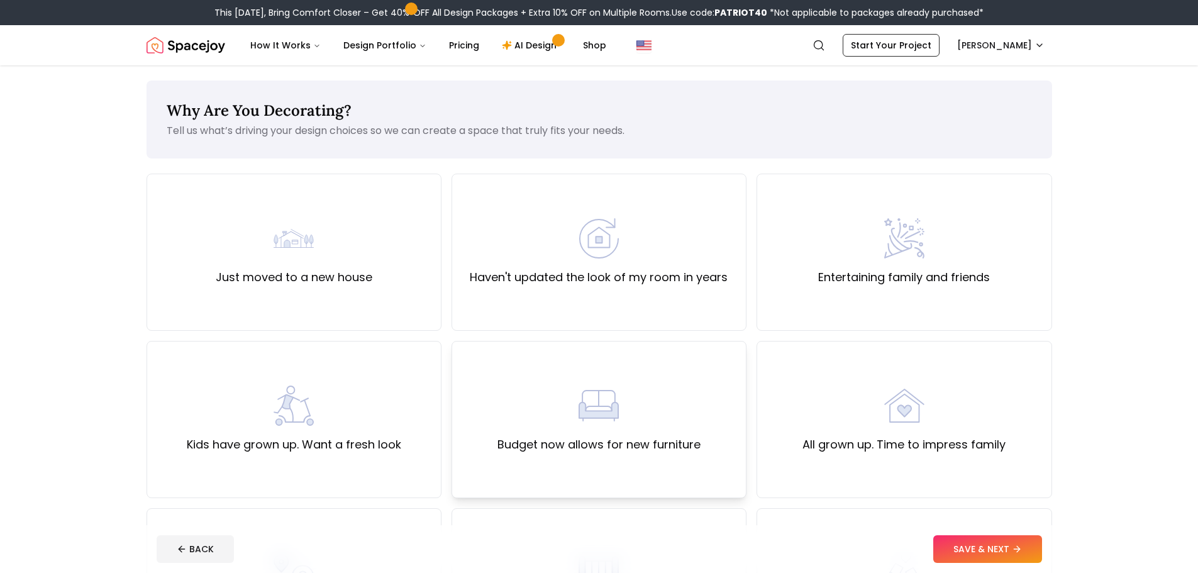
click at [616, 426] on div "Budget now allows for new furniture" at bounding box center [598, 419] width 203 height 68
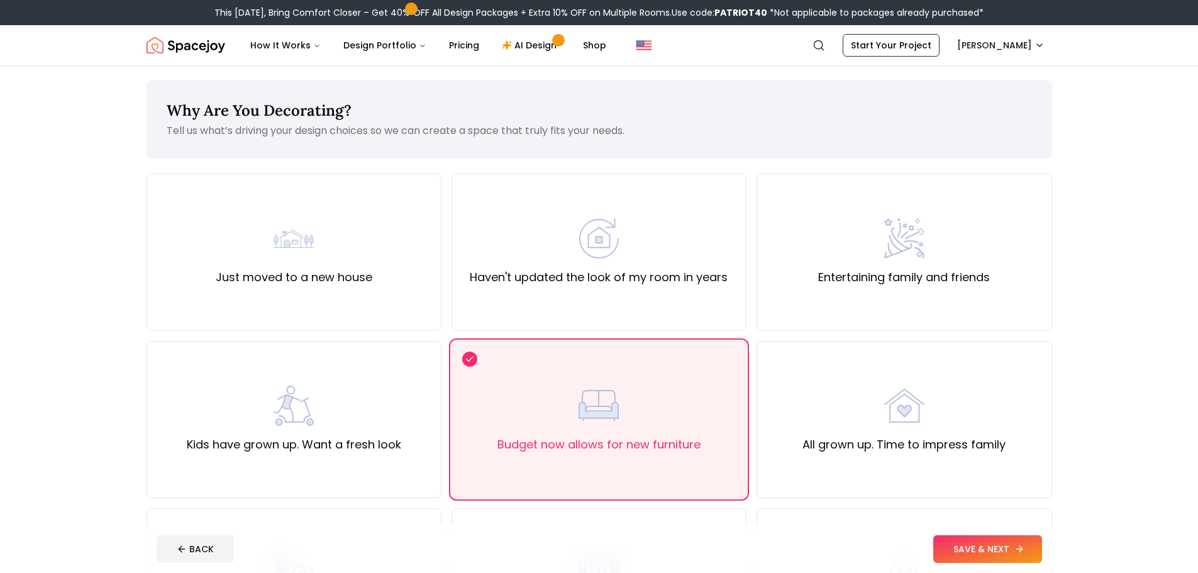
click at [981, 550] on button "SAVE & NEXT" at bounding box center [987, 549] width 109 height 28
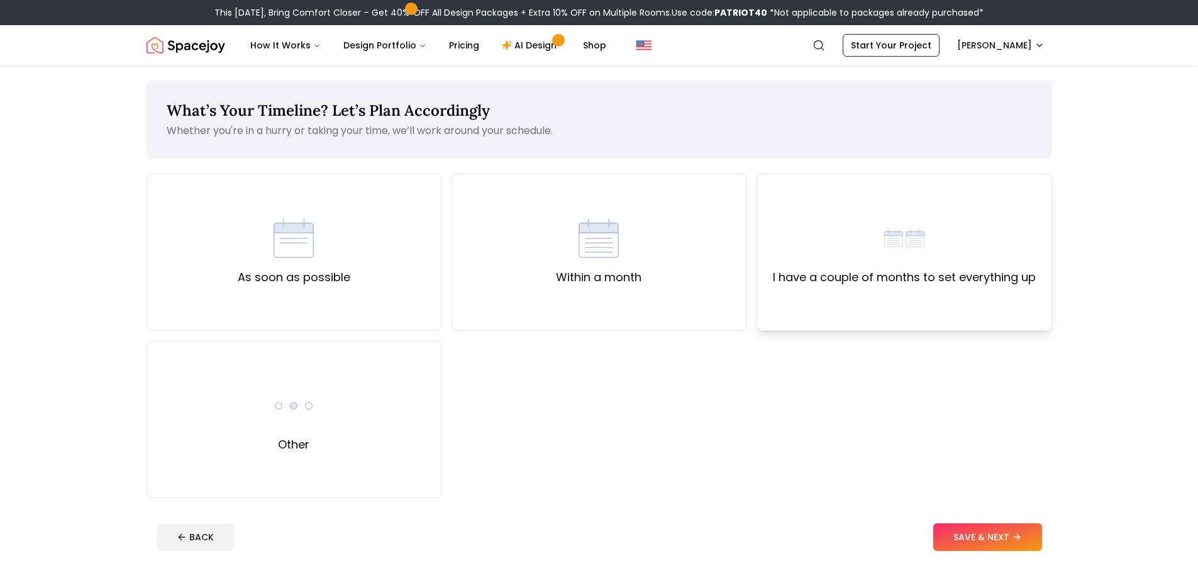
click at [902, 265] on div "I have a couple of months to set everything up" at bounding box center [904, 252] width 263 height 68
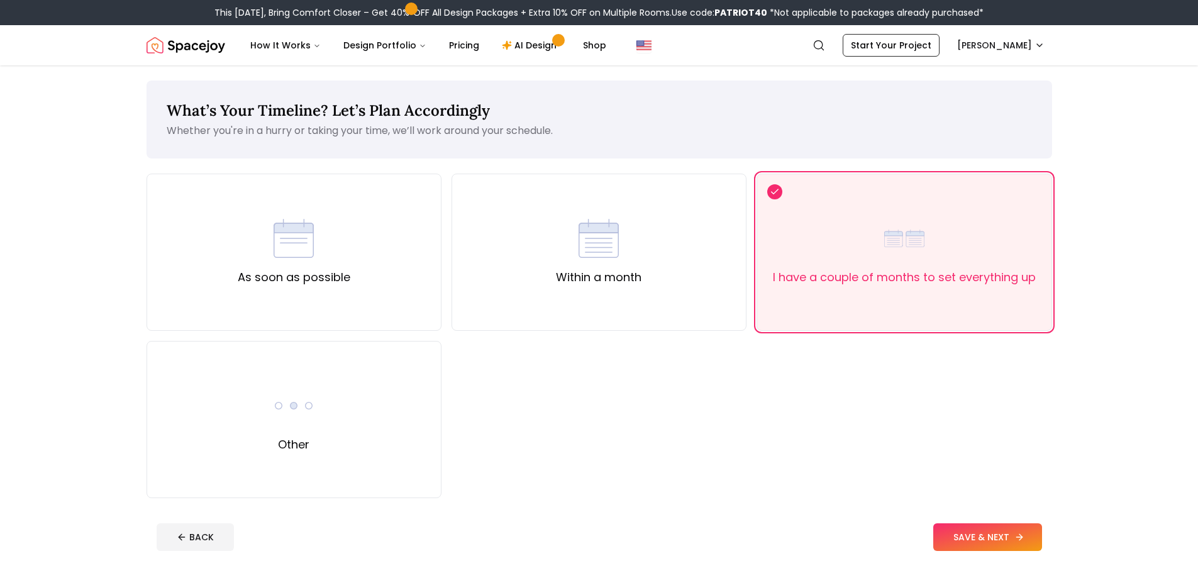
click at [995, 535] on button "SAVE & NEXT" at bounding box center [987, 537] width 109 height 28
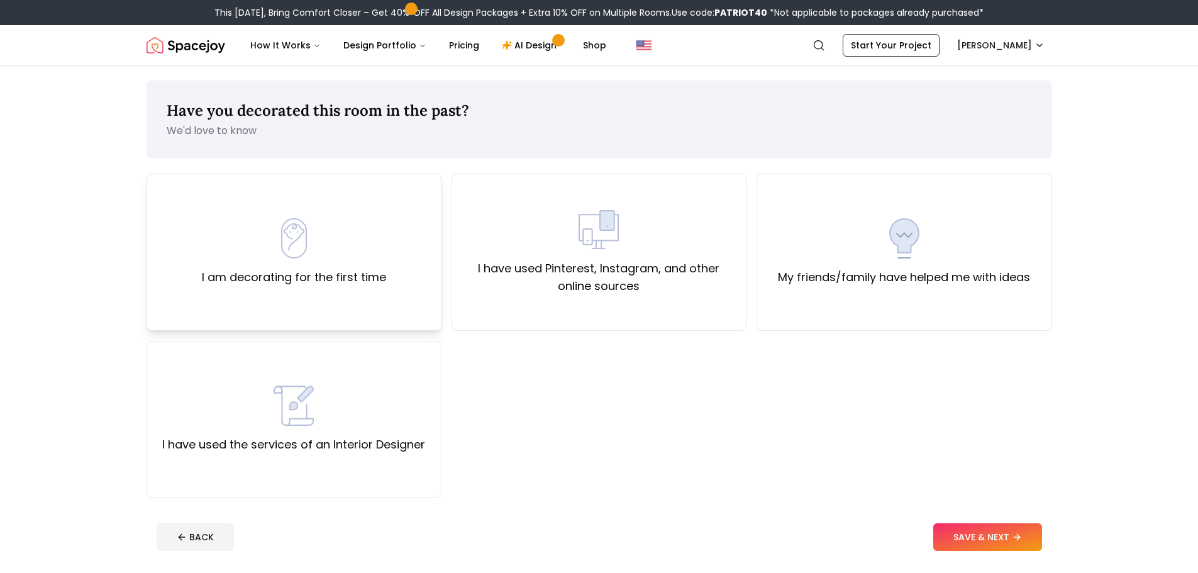
click at [325, 272] on label "I am decorating for the first time" at bounding box center [294, 278] width 184 height 18
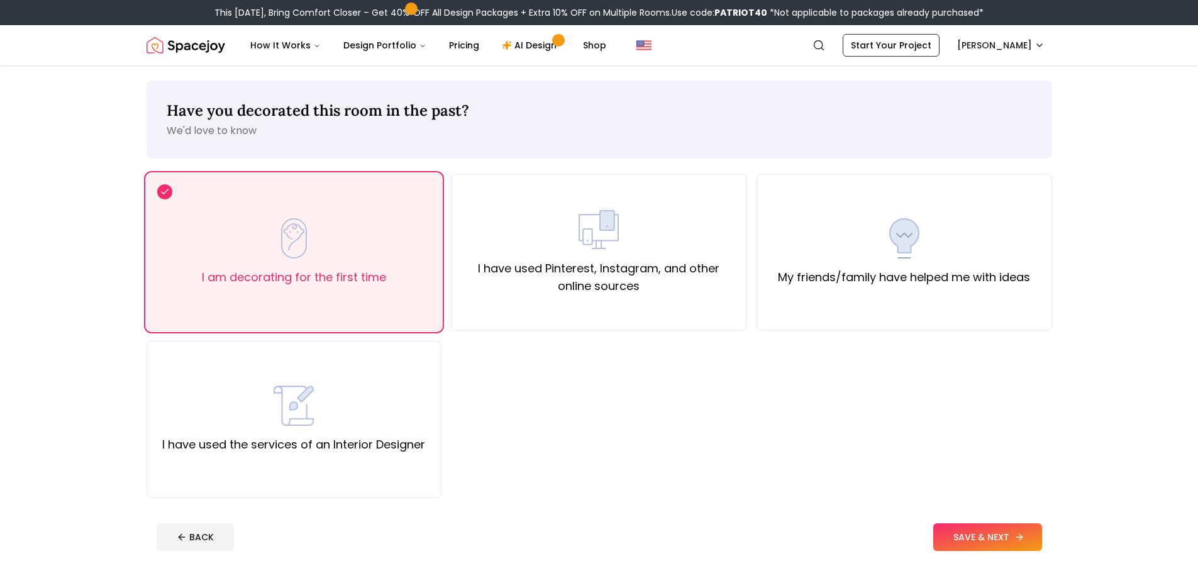
click at [1008, 534] on button "SAVE & NEXT" at bounding box center [987, 537] width 109 height 28
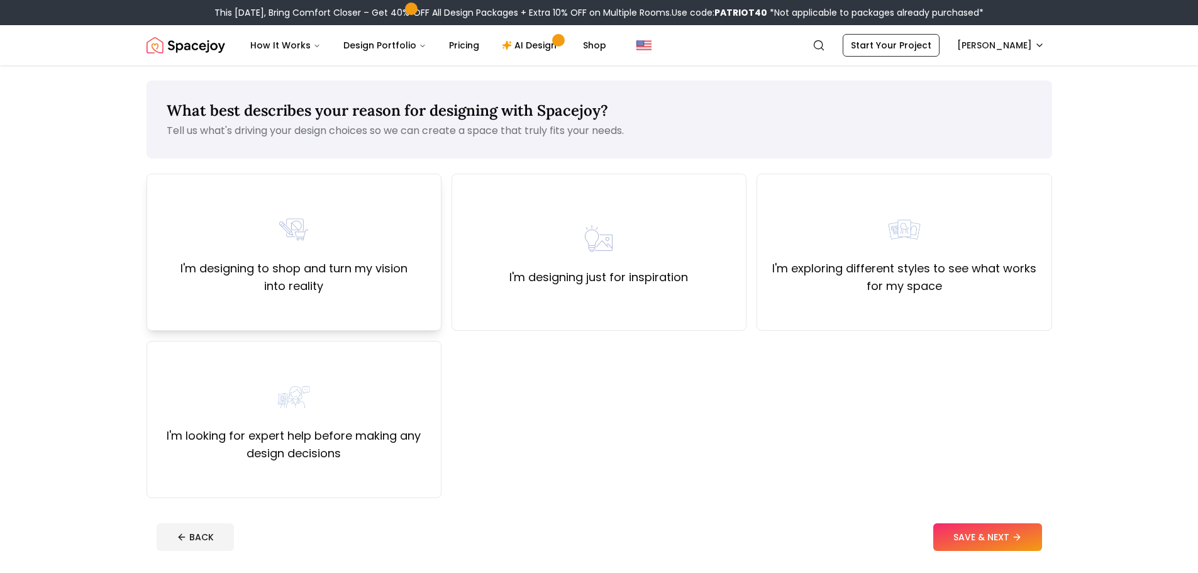
click at [253, 269] on label "I'm designing to shop and turn my vision into reality" at bounding box center [294, 277] width 274 height 35
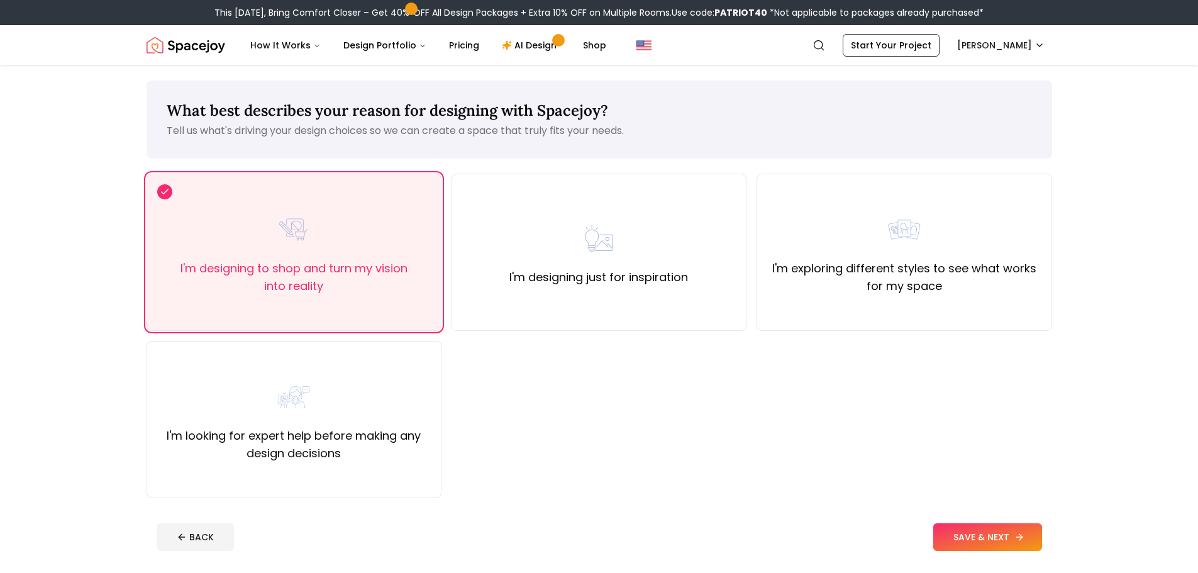
click at [981, 538] on button "SAVE & NEXT" at bounding box center [987, 537] width 109 height 28
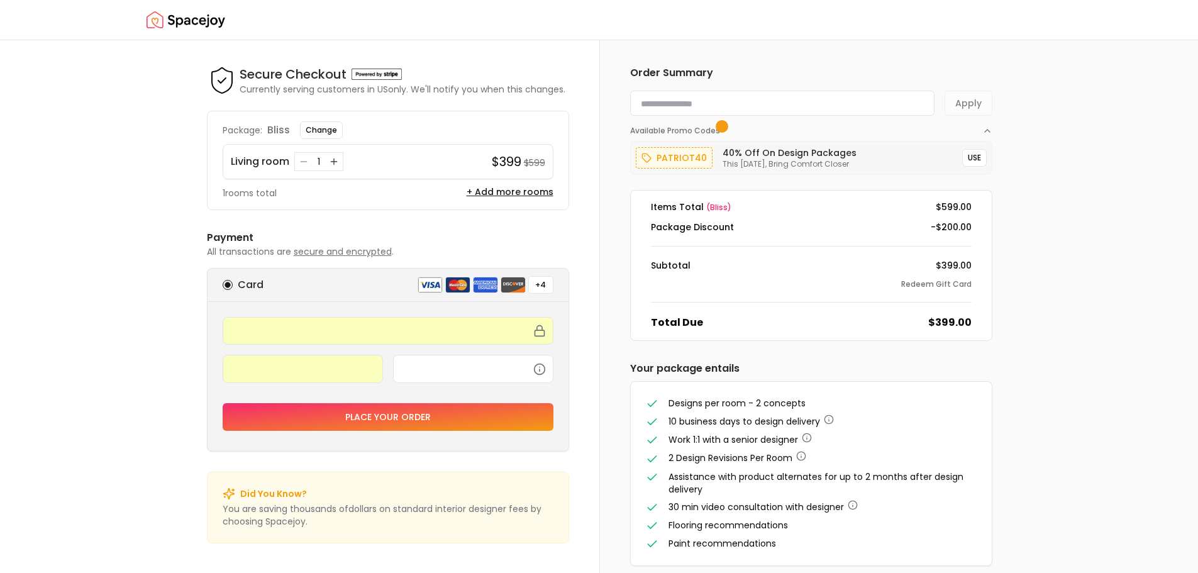
click at [666, 160] on p "patriot40" at bounding box center [681, 157] width 50 height 15
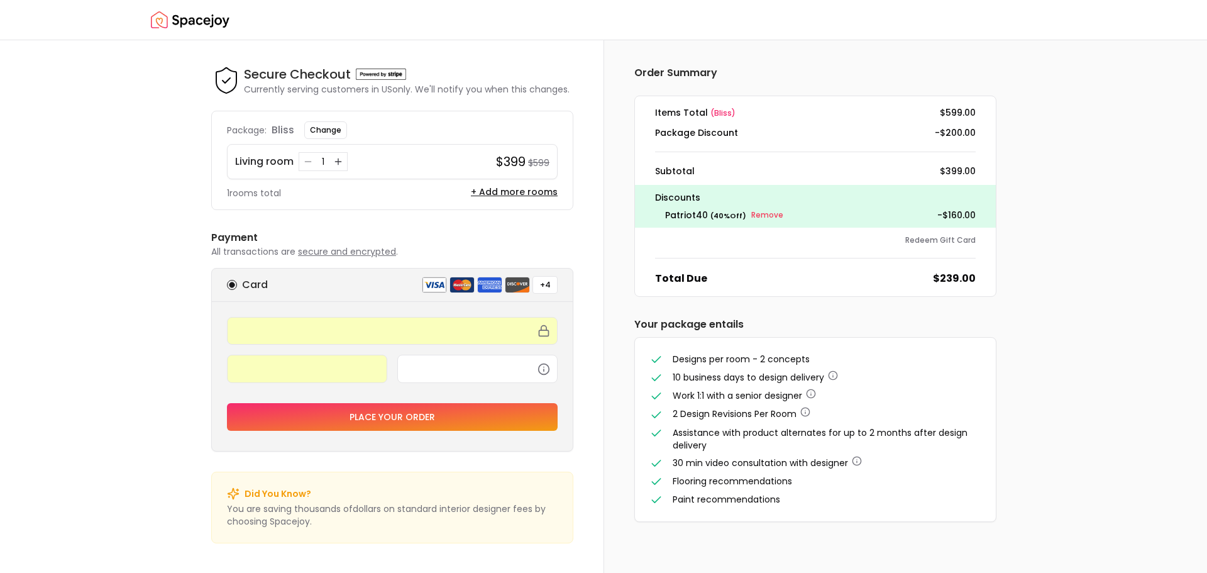
click at [406, 415] on button "Place your order" at bounding box center [392, 417] width 331 height 28
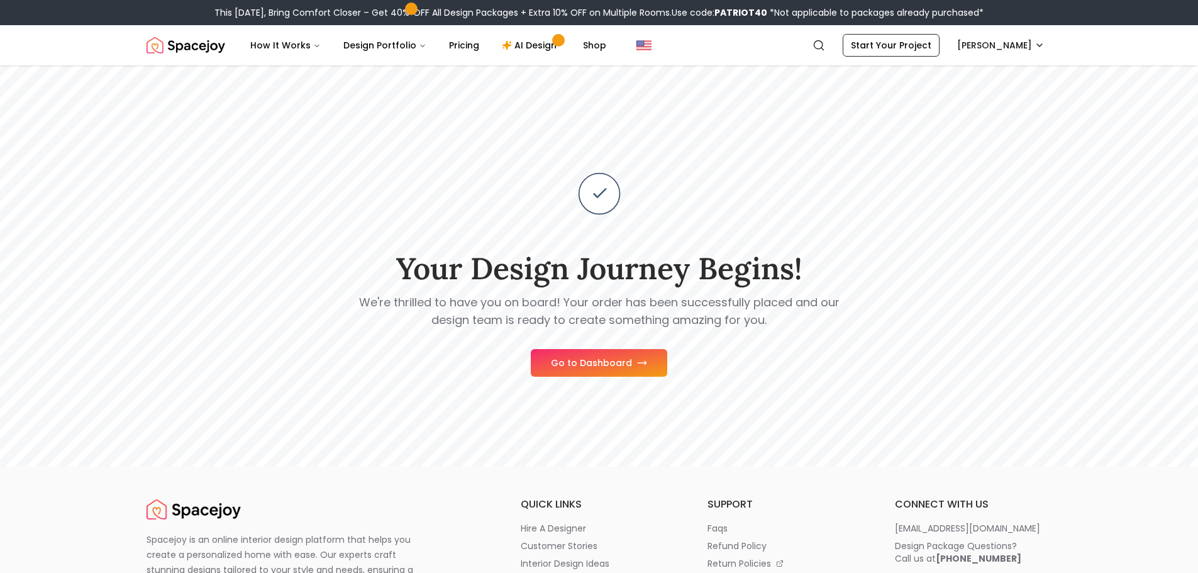
click at [590, 365] on button "Go to Dashboard" at bounding box center [599, 363] width 136 height 28
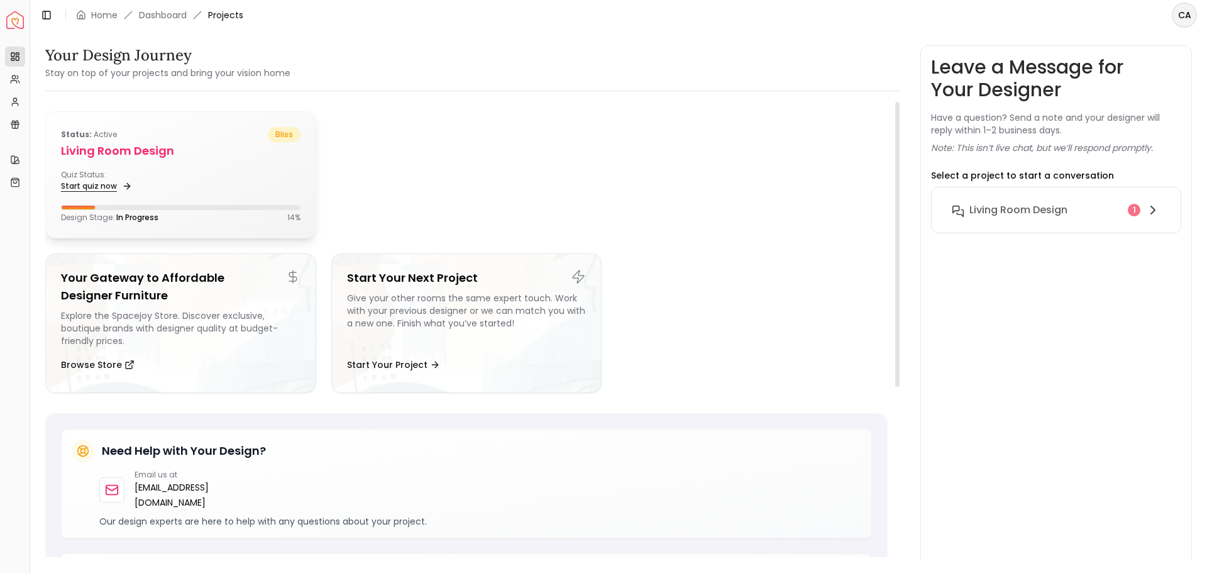
click at [92, 184] on link "Start quiz now" at bounding box center [95, 186] width 69 height 18
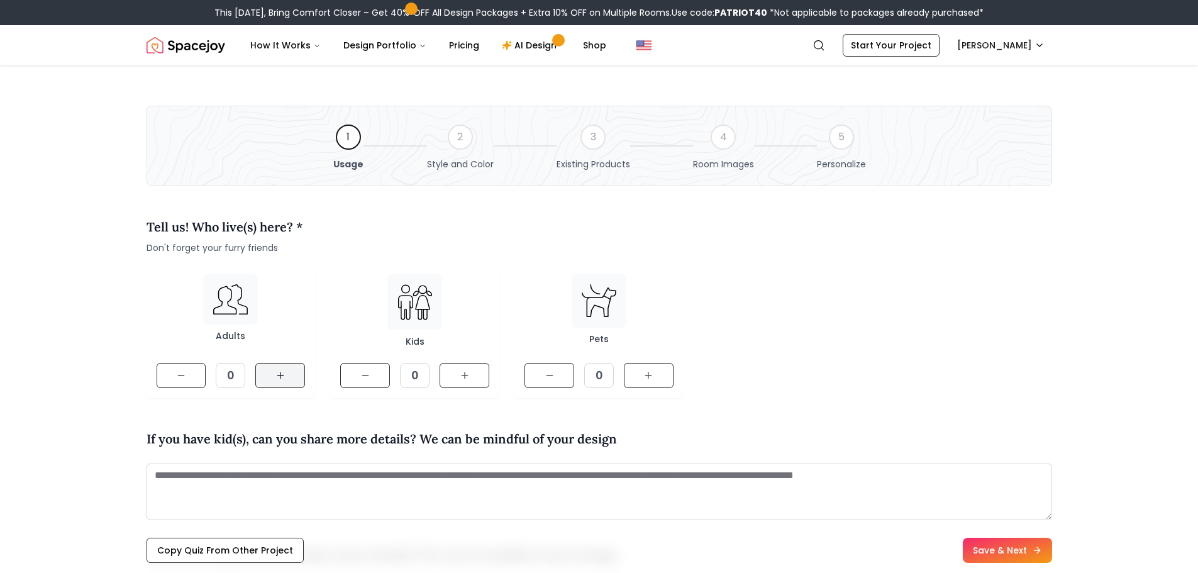
click at [275, 375] on icon at bounding box center [280, 375] width 10 height 10
click at [652, 374] on icon at bounding box center [648, 375] width 10 height 10
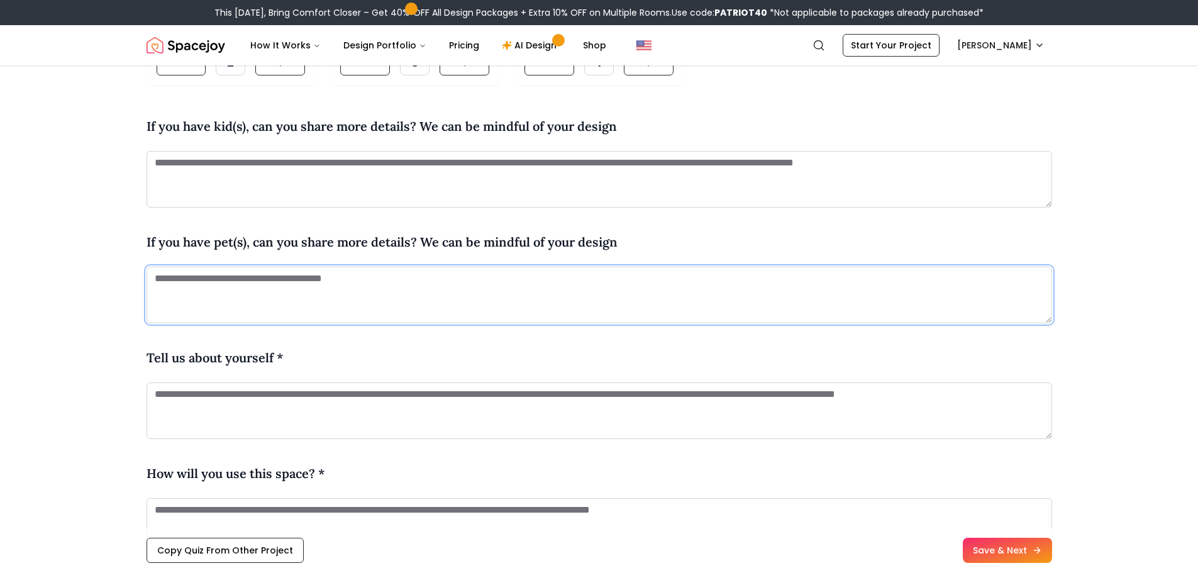
click at [361, 287] on textarea at bounding box center [599, 295] width 905 height 57
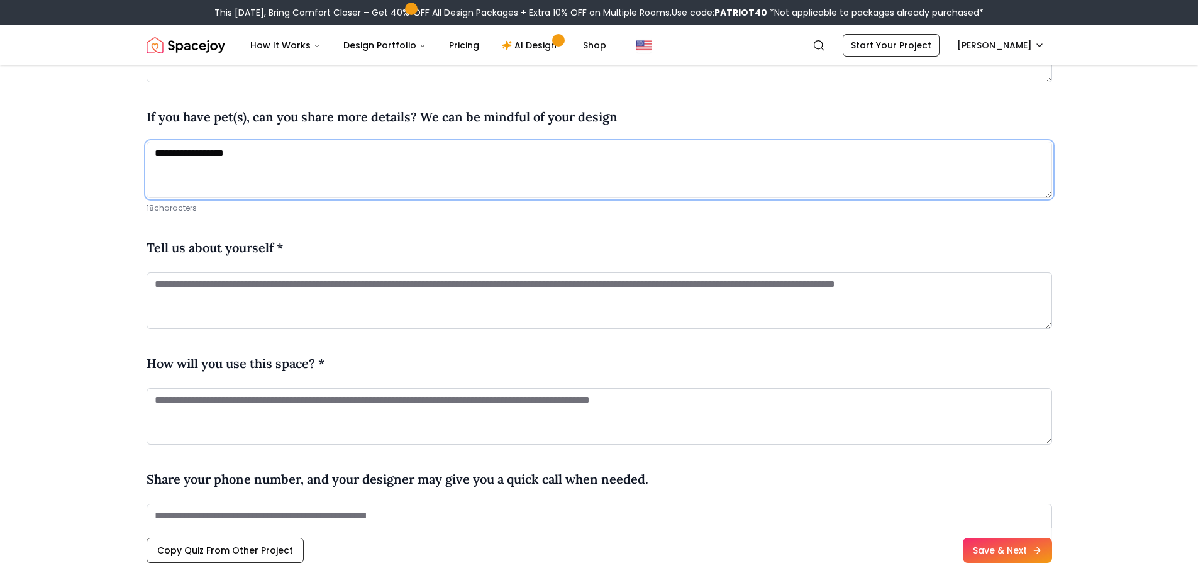
scroll to position [438, 0]
type textarea "**********"
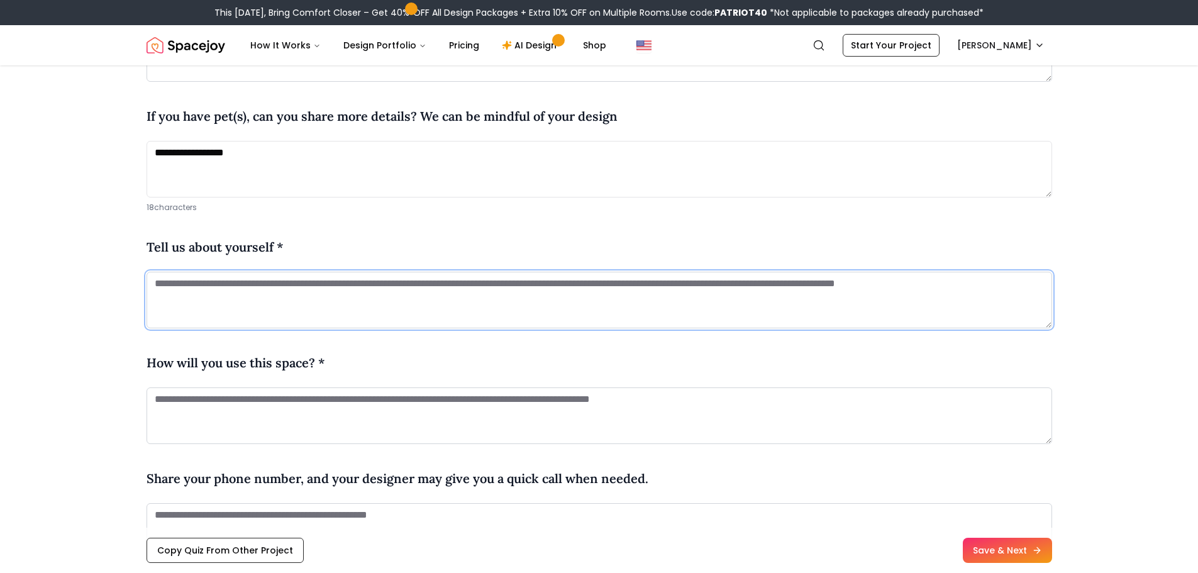
click at [363, 288] on textarea at bounding box center [599, 300] width 905 height 57
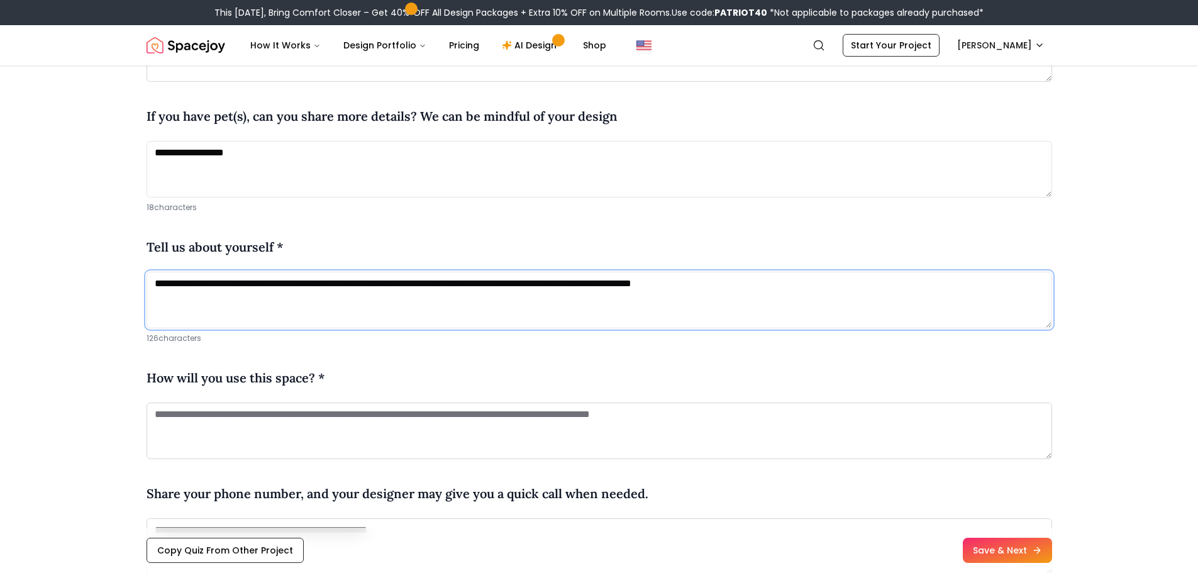
click at [368, 284] on textarea "**********" at bounding box center [599, 300] width 905 height 57
type textarea "**********"
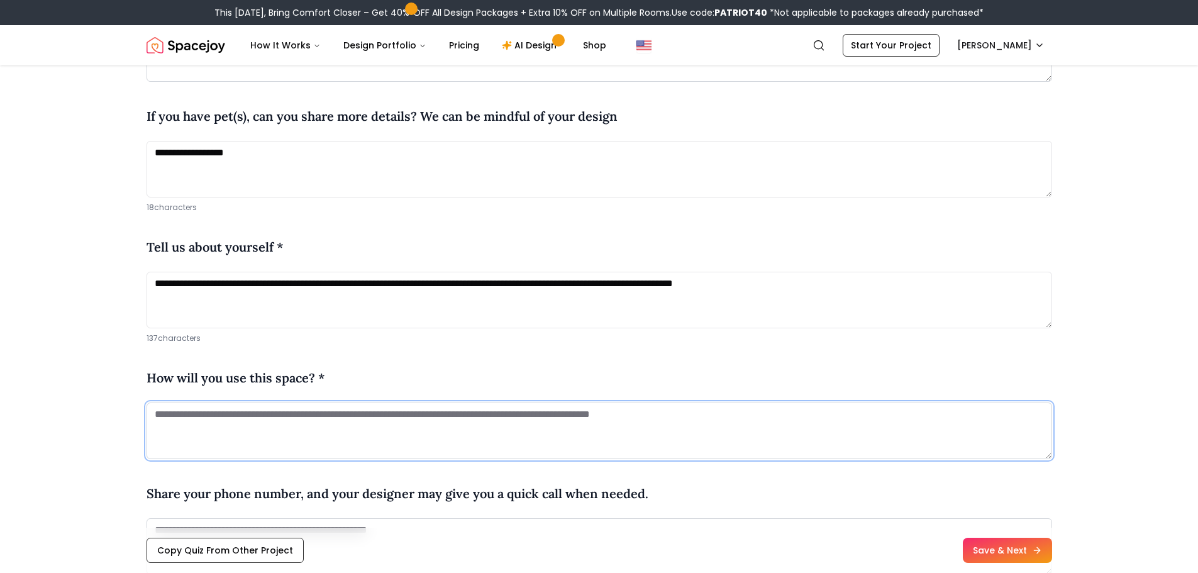
click at [164, 416] on textarea at bounding box center [599, 430] width 905 height 57
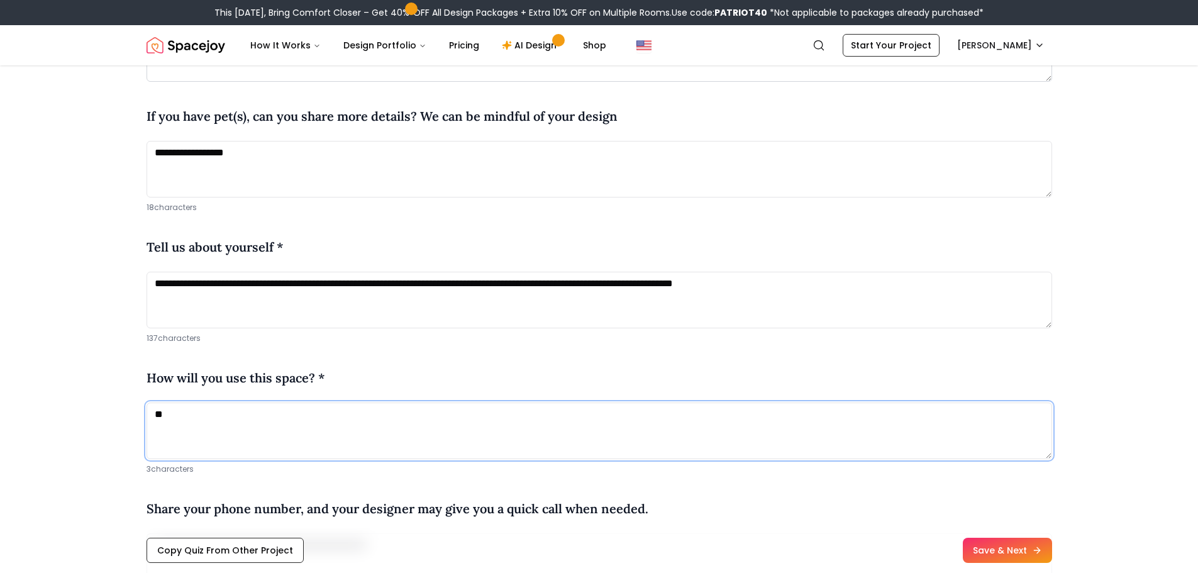
type textarea "*"
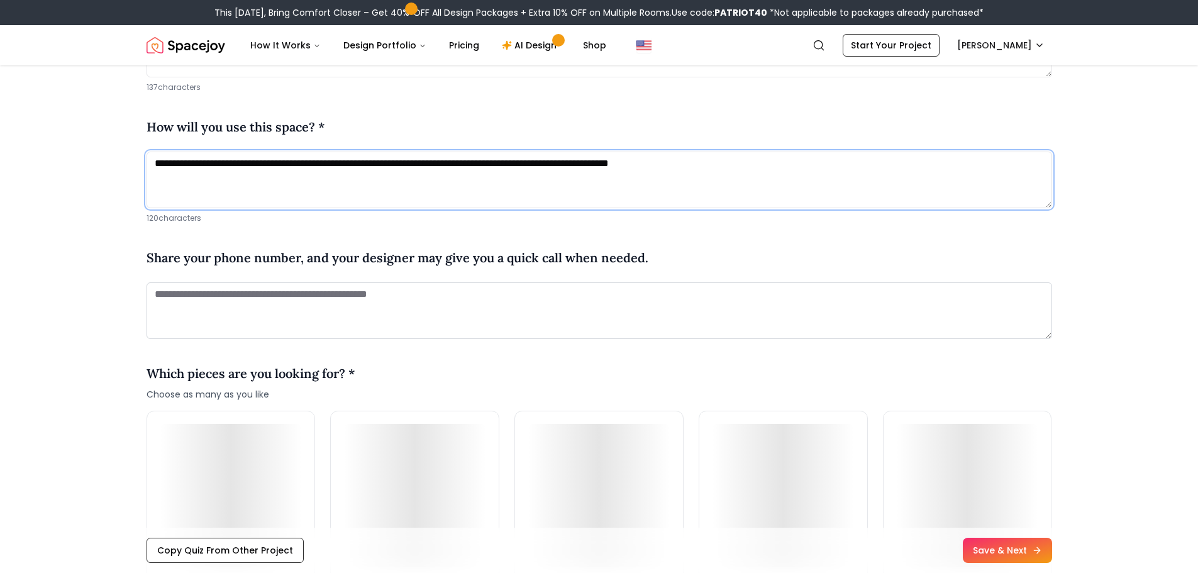
scroll to position [690, 0]
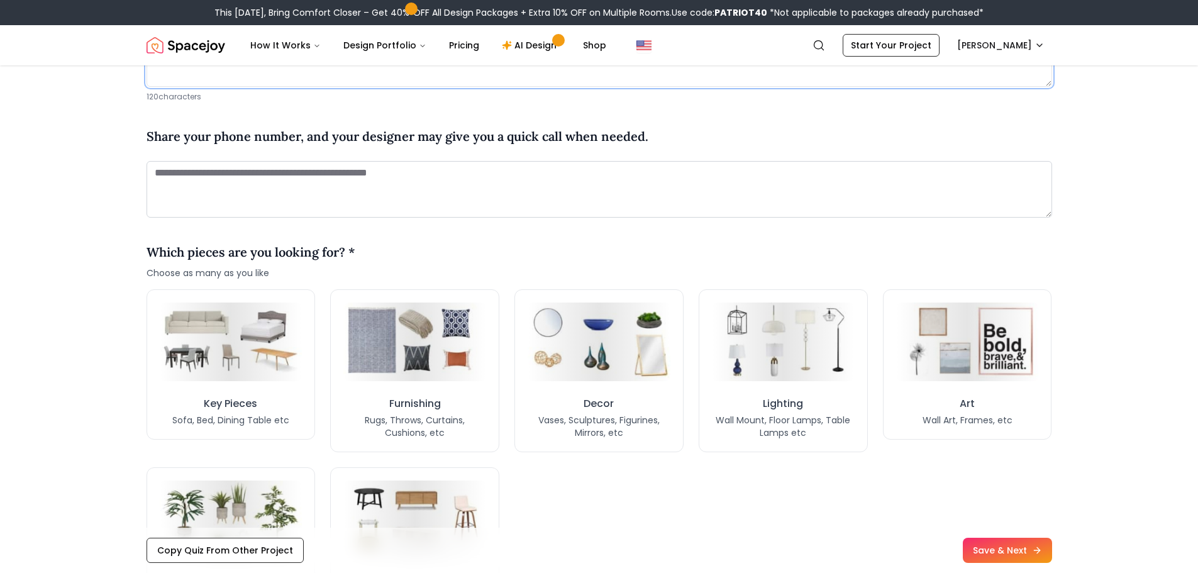
type textarea "**********"
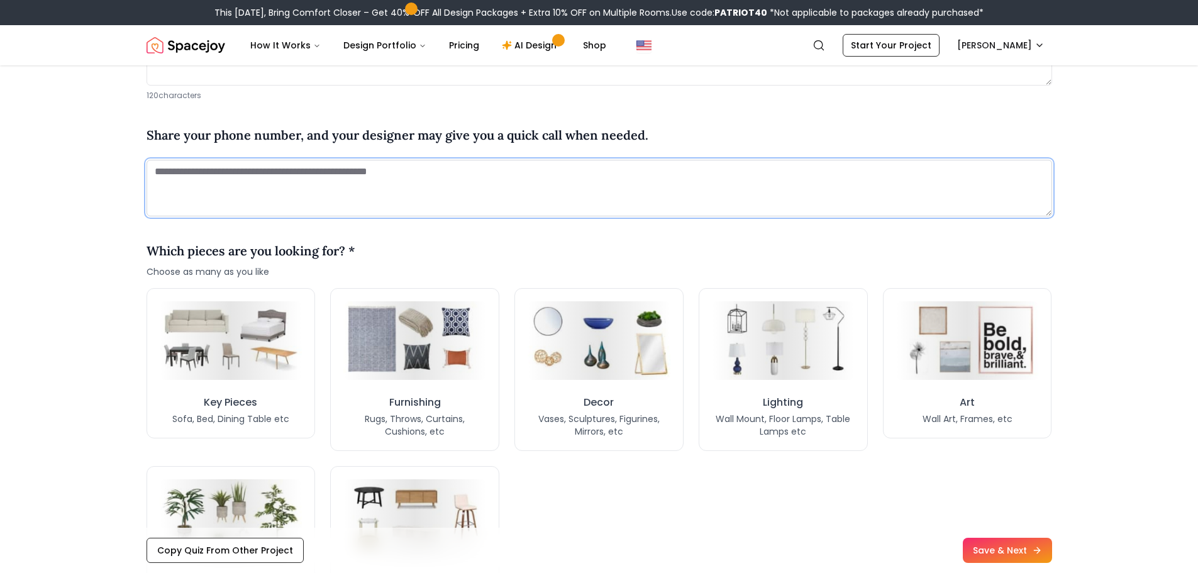
click at [202, 177] on textarea at bounding box center [599, 188] width 905 height 57
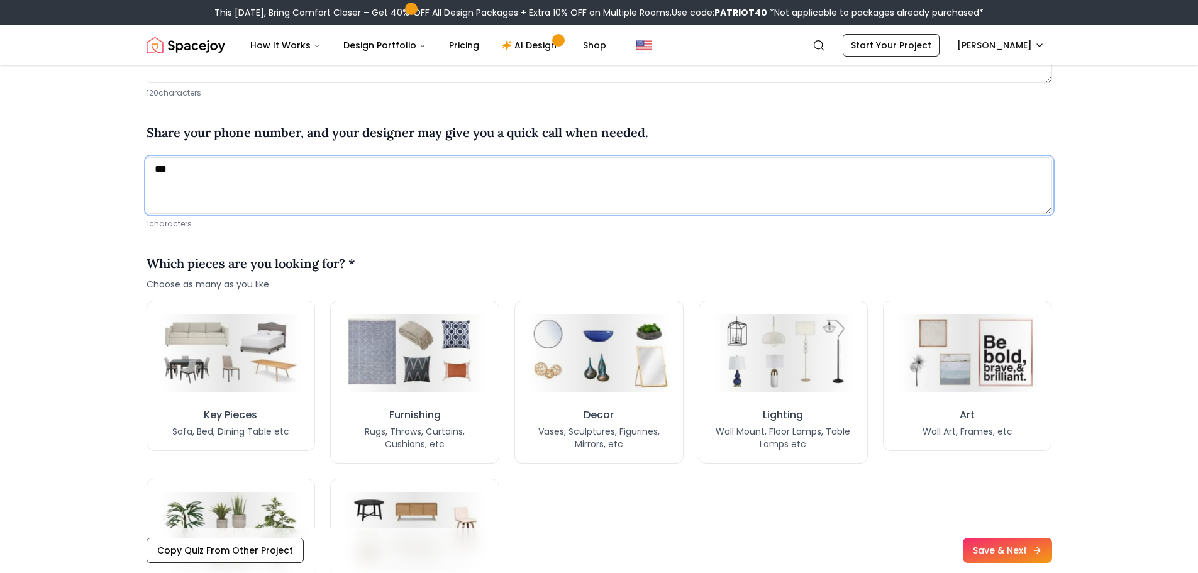
scroll to position [815, 0]
type textarea "**********"
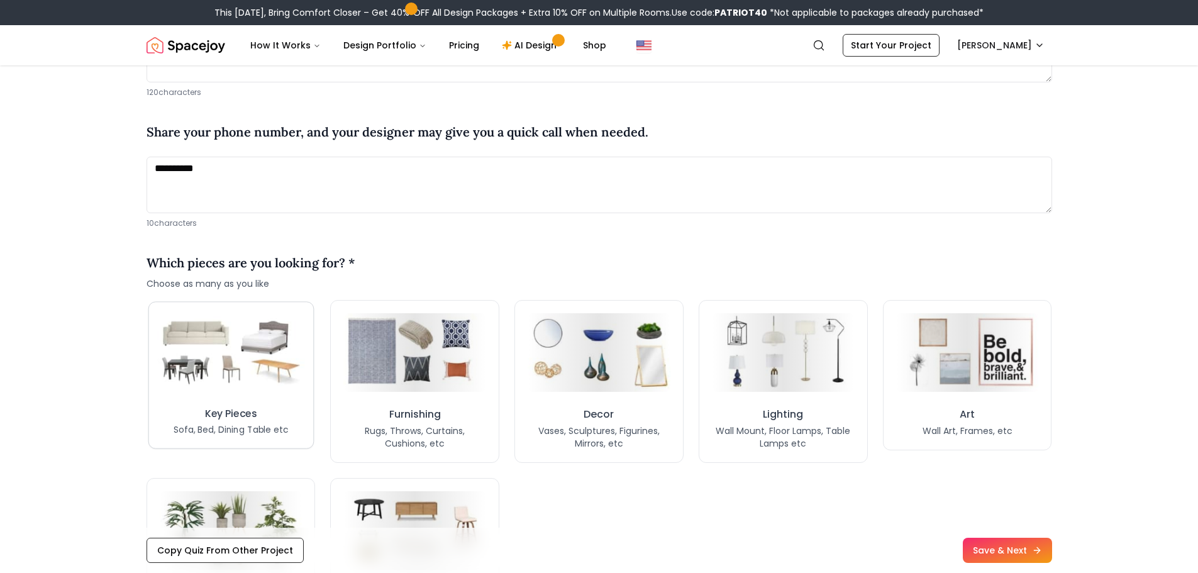
click at [224, 343] on img at bounding box center [230, 353] width 147 height 81
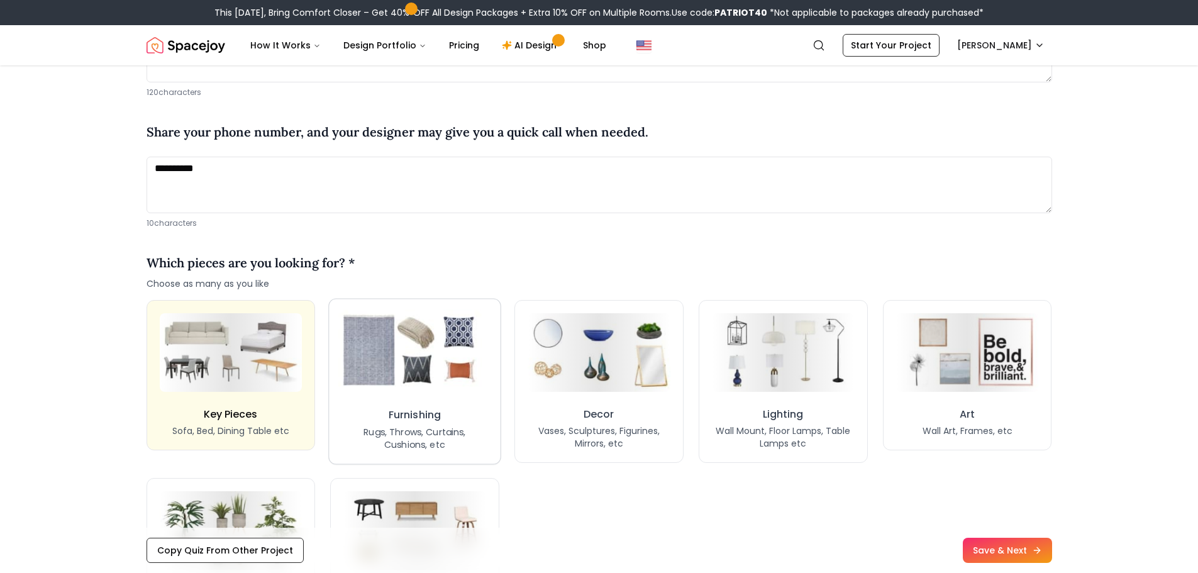
click at [449, 359] on img at bounding box center [414, 352] width 153 height 84
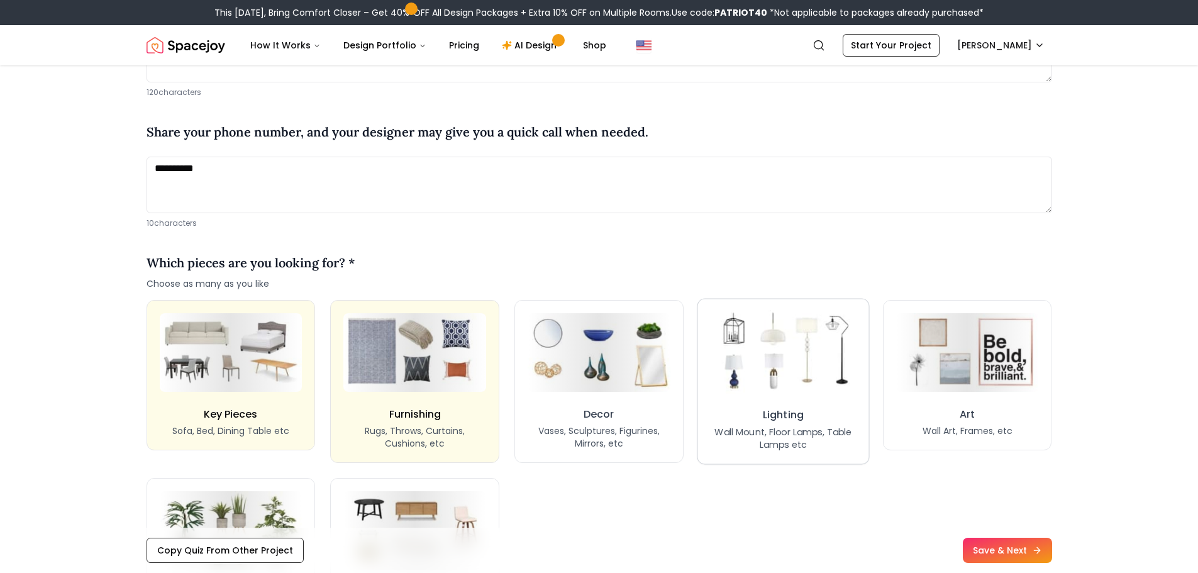
click at [763, 367] on img at bounding box center [783, 352] width 153 height 84
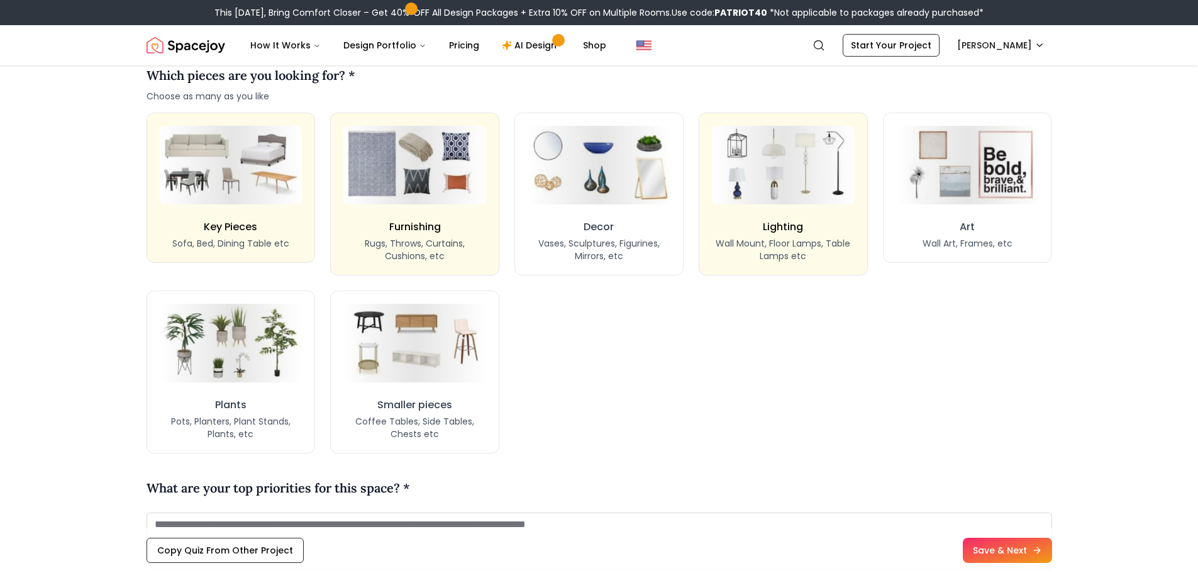
scroll to position [1003, 0]
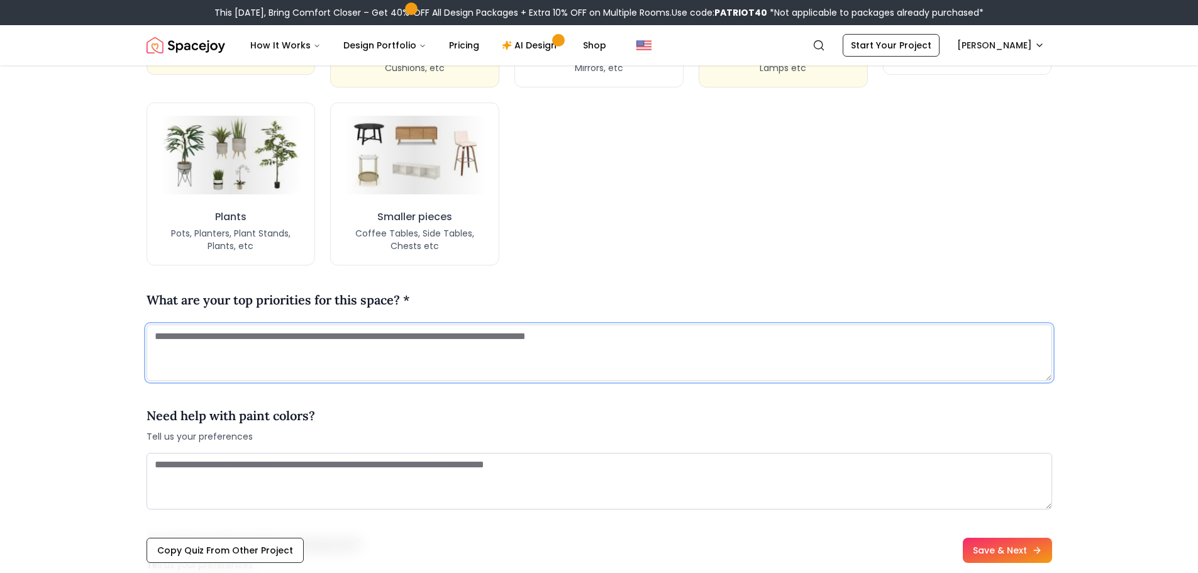
click at [659, 337] on textarea at bounding box center [599, 352] width 905 height 57
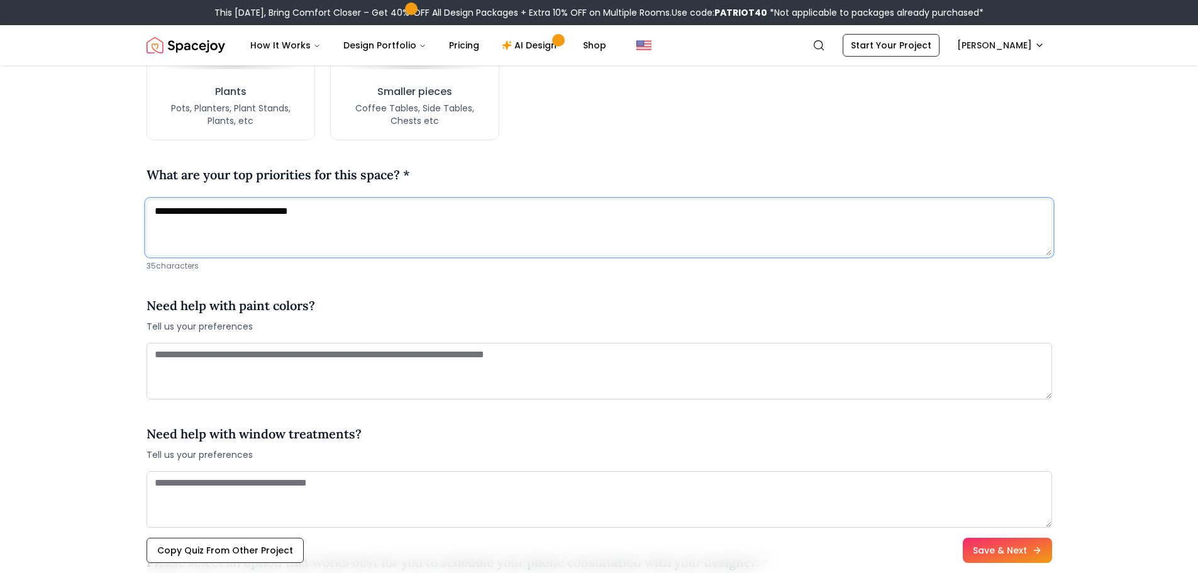
scroll to position [1316, 0]
type textarea "**********"
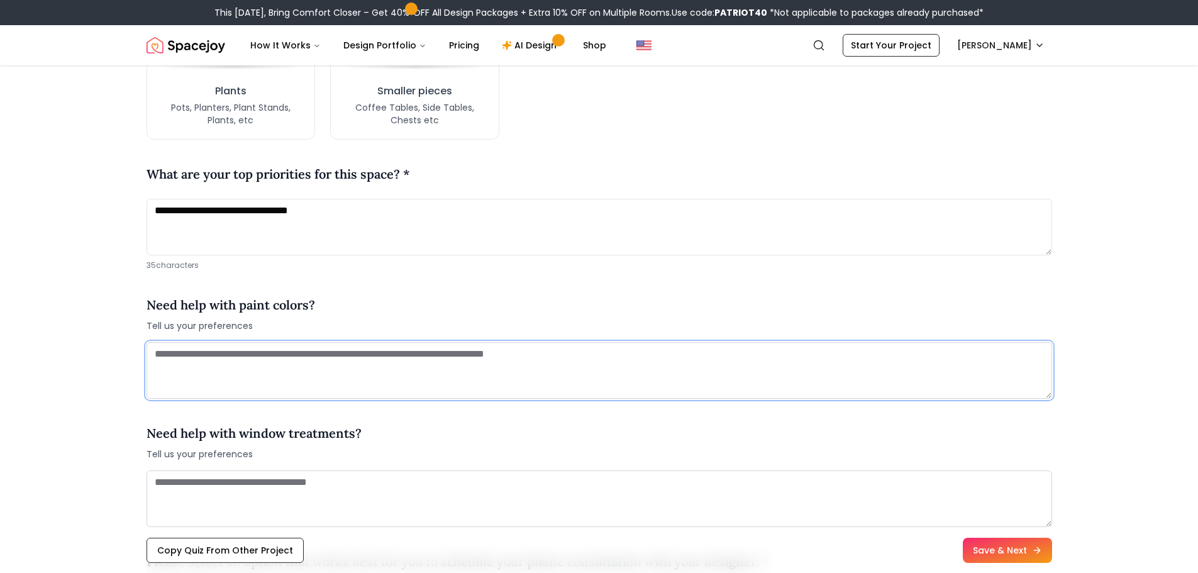
click at [623, 355] on textarea at bounding box center [599, 370] width 905 height 57
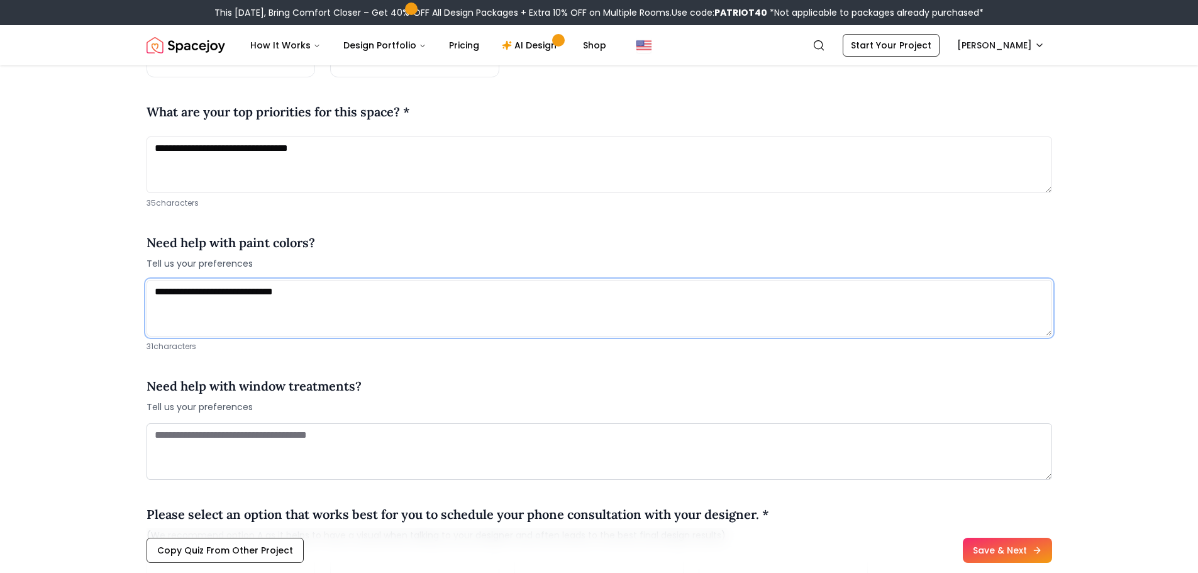
type textarea "**********"
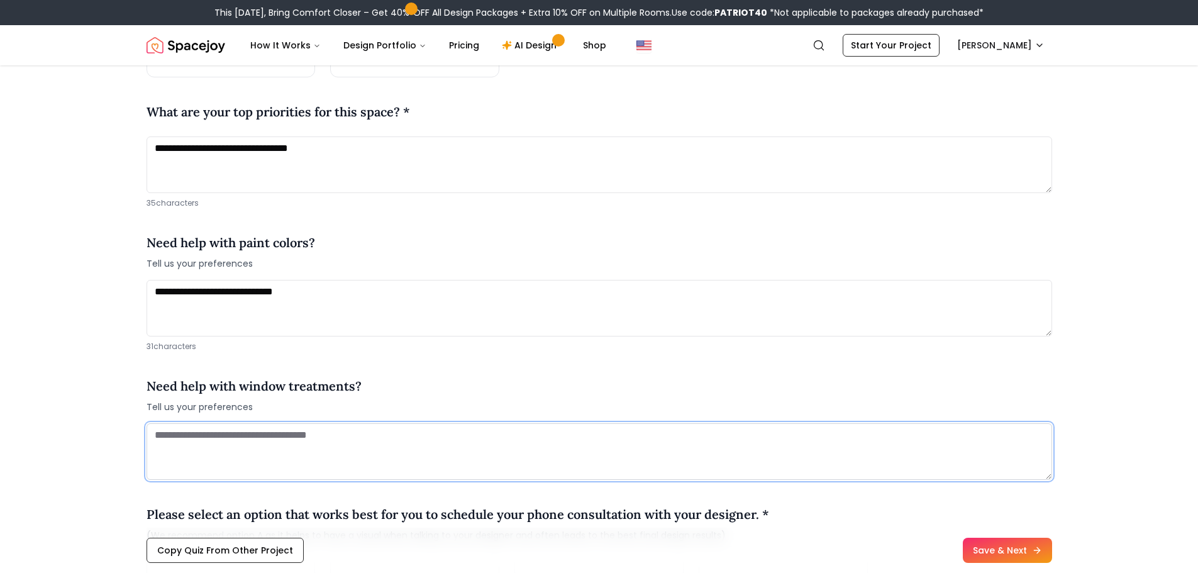
scroll to position [1379, 0]
click at [374, 443] on textarea at bounding box center [599, 451] width 905 height 57
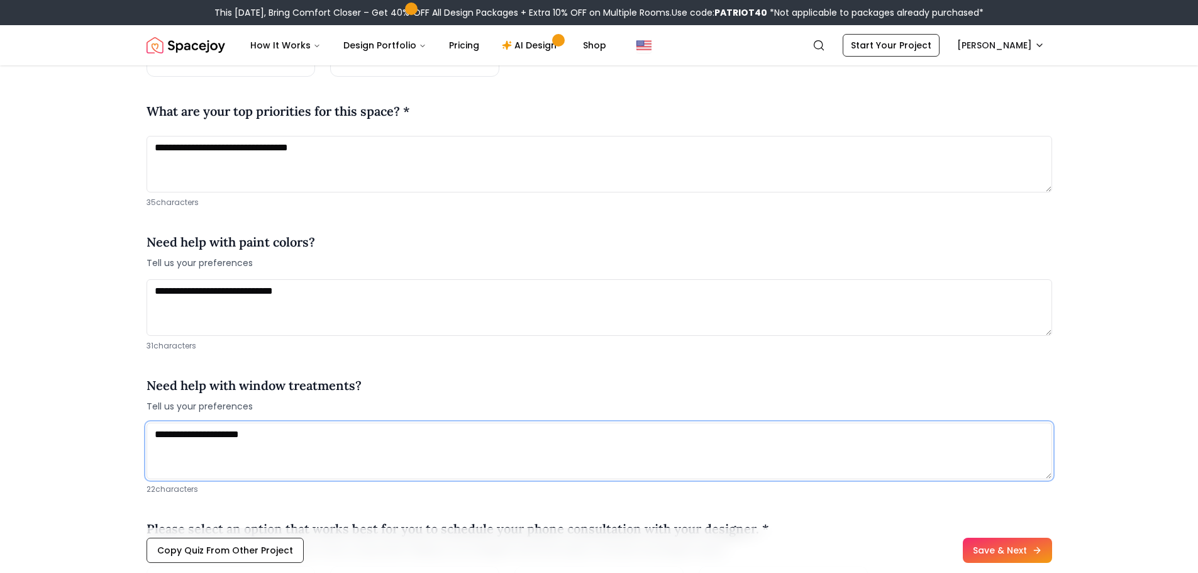
type textarea "**********"
click at [381, 150] on textarea "**********" at bounding box center [599, 164] width 905 height 57
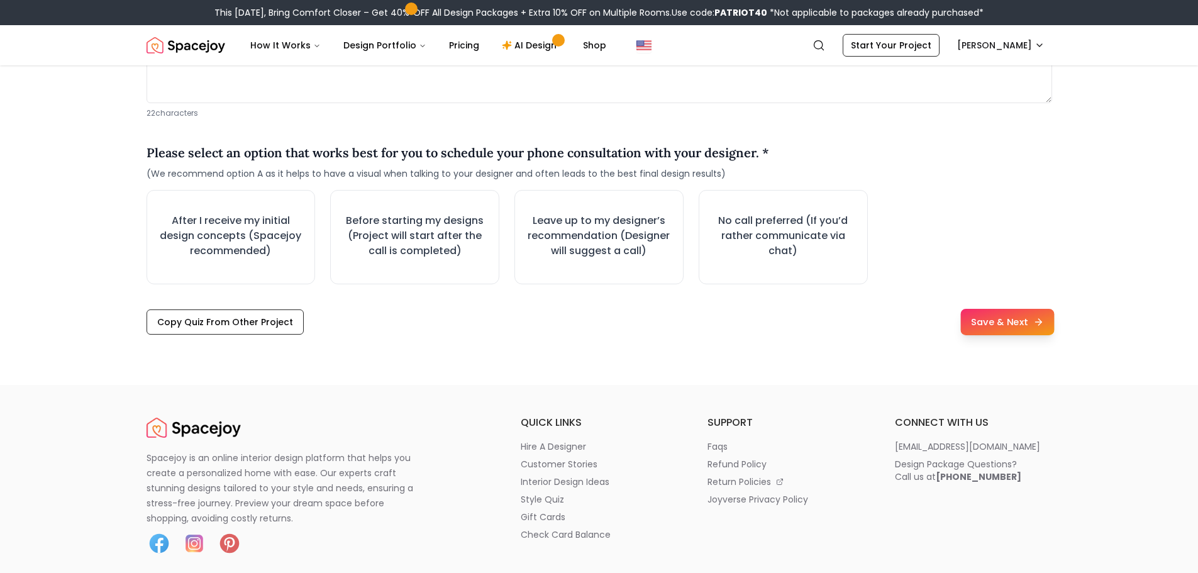
scroll to position [1756, 0]
type textarea "**********"
drag, startPoint x: 1009, startPoint y: 321, endPoint x: 399, endPoint y: 345, distance: 610.4
click at [246, 237] on h3 "After I receive my initial design concepts (Spacejoy recommended)" at bounding box center [231, 235] width 143 height 45
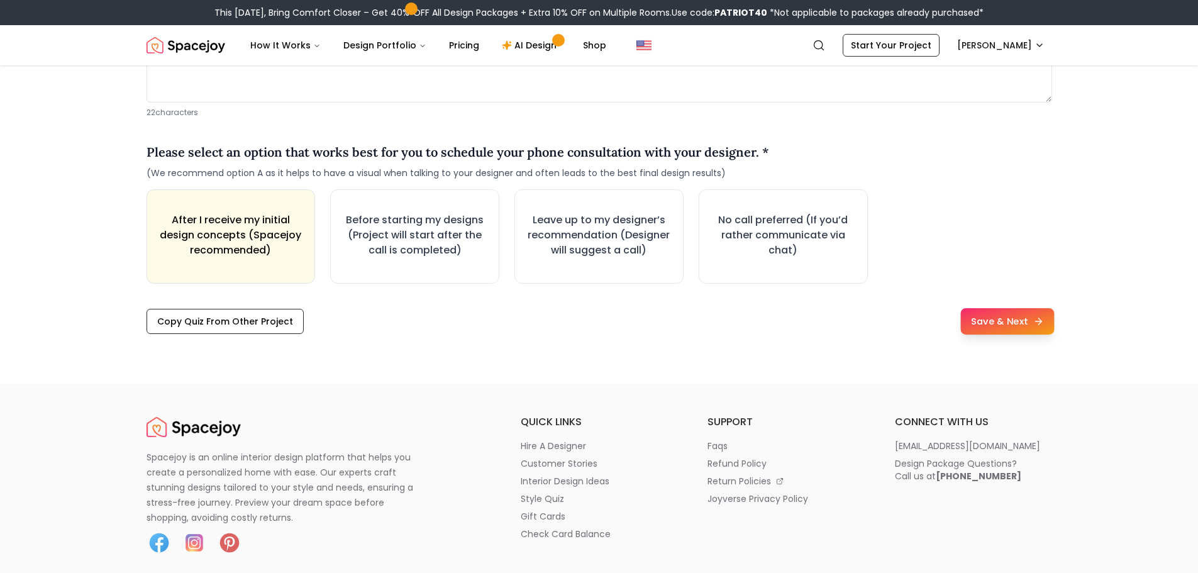
click at [1005, 321] on button "Save & Next" at bounding box center [1007, 321] width 94 height 26
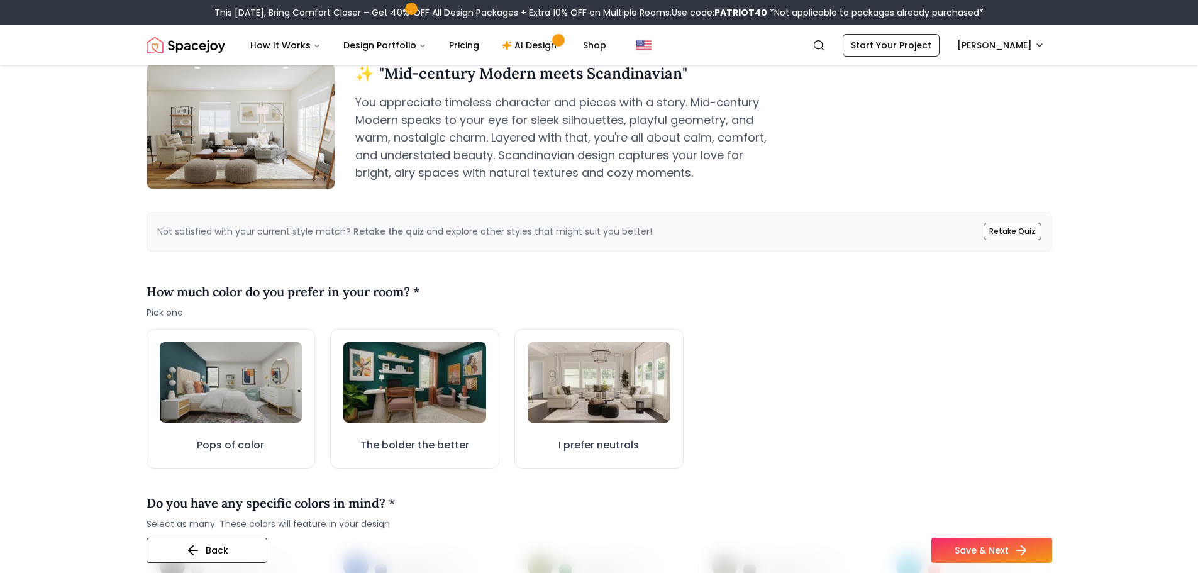
scroll to position [189, 0]
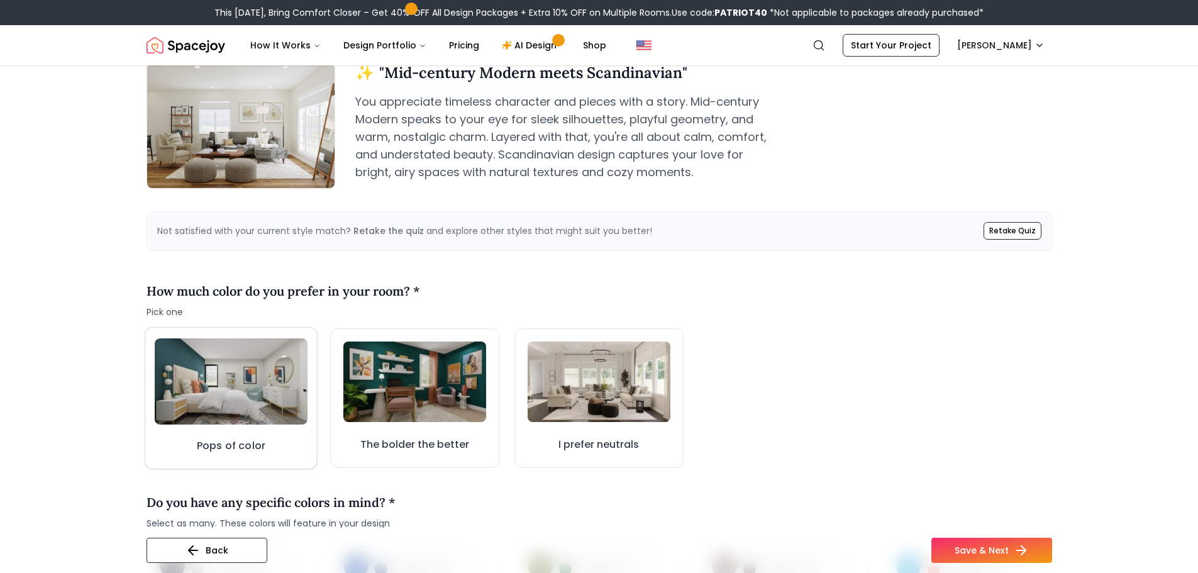
click at [226, 403] on img at bounding box center [230, 381] width 153 height 86
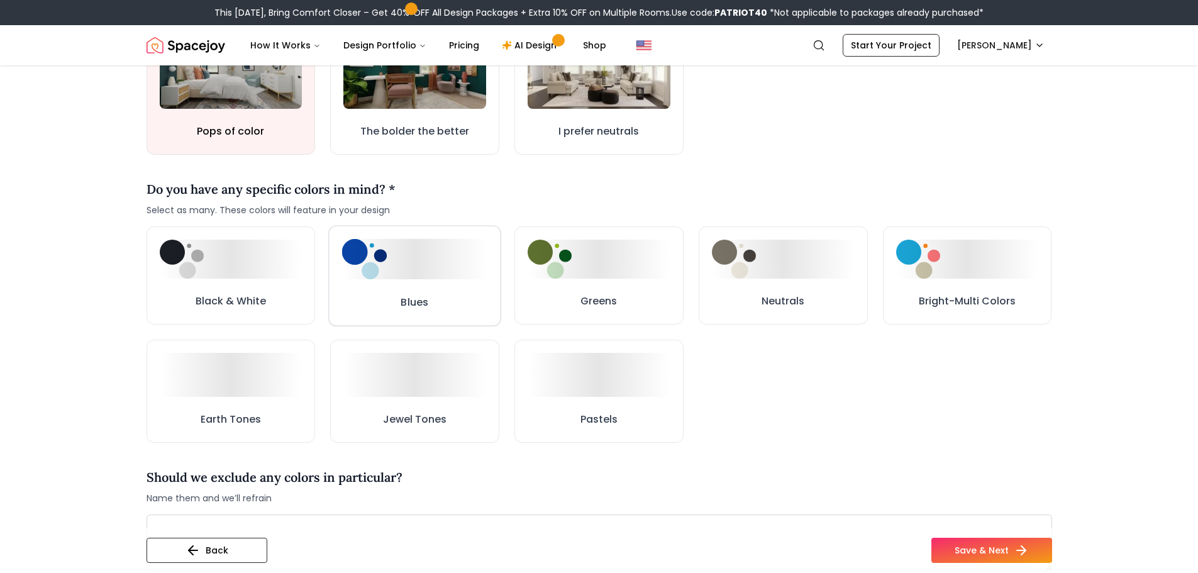
scroll to position [502, 0]
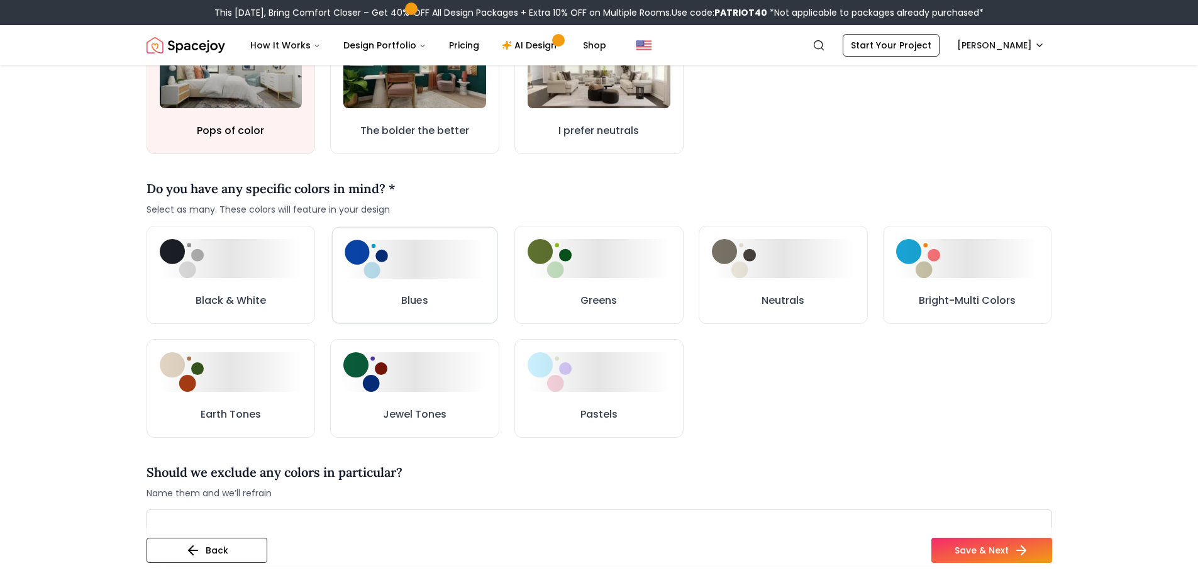
click at [394, 280] on button "Blues" at bounding box center [414, 274] width 165 height 96
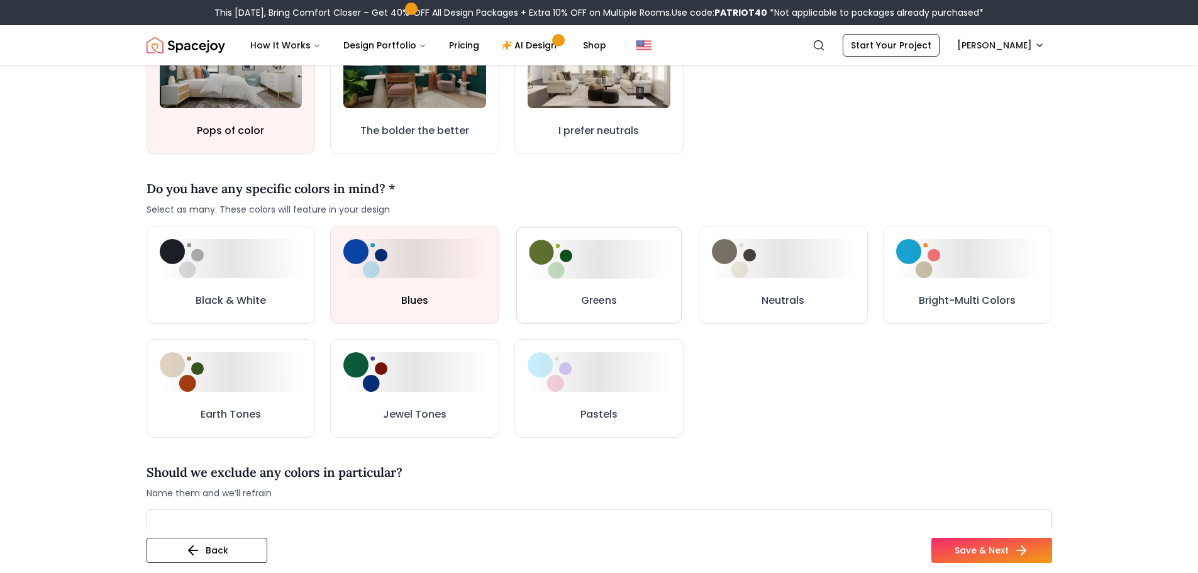
click at [611, 277] on div at bounding box center [599, 259] width 140 height 38
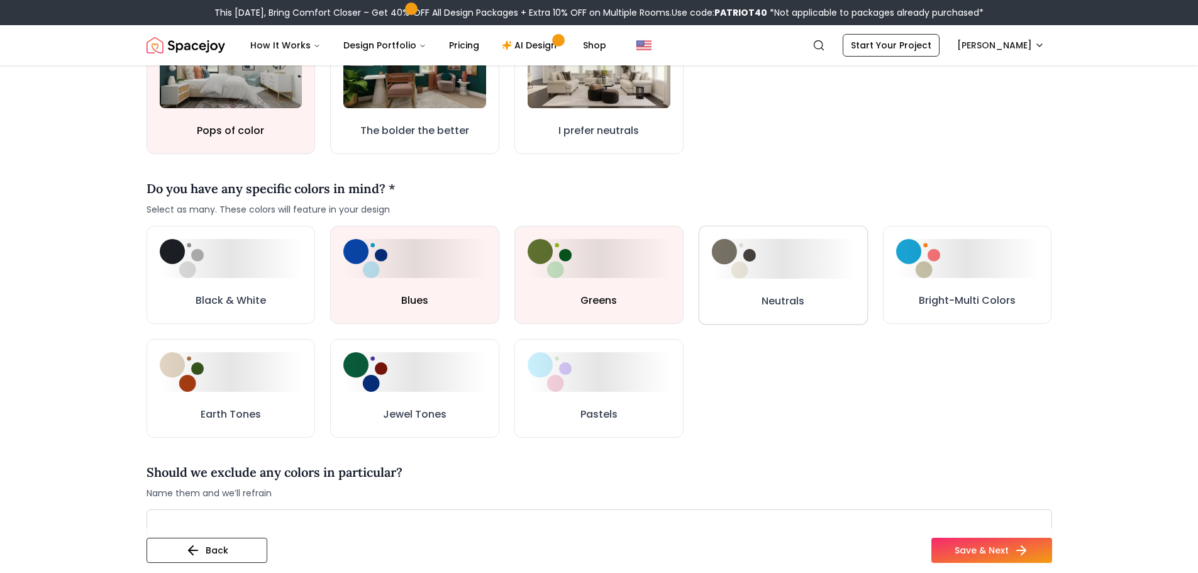
click at [791, 275] on div at bounding box center [783, 259] width 143 height 40
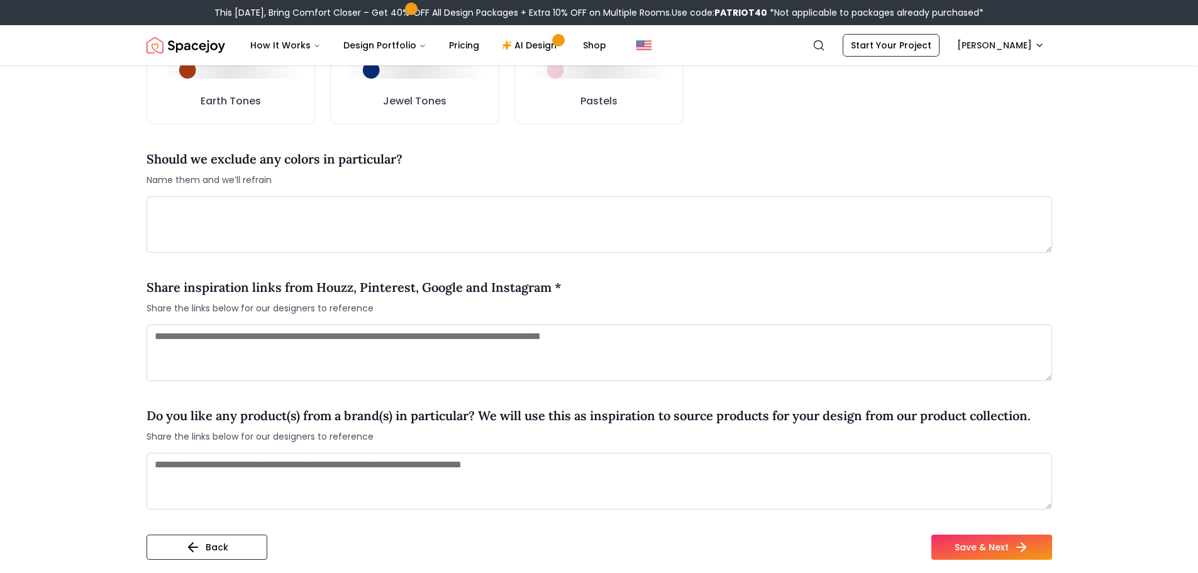
scroll to position [816, 0]
click at [430, 208] on textarea at bounding box center [599, 224] width 905 height 57
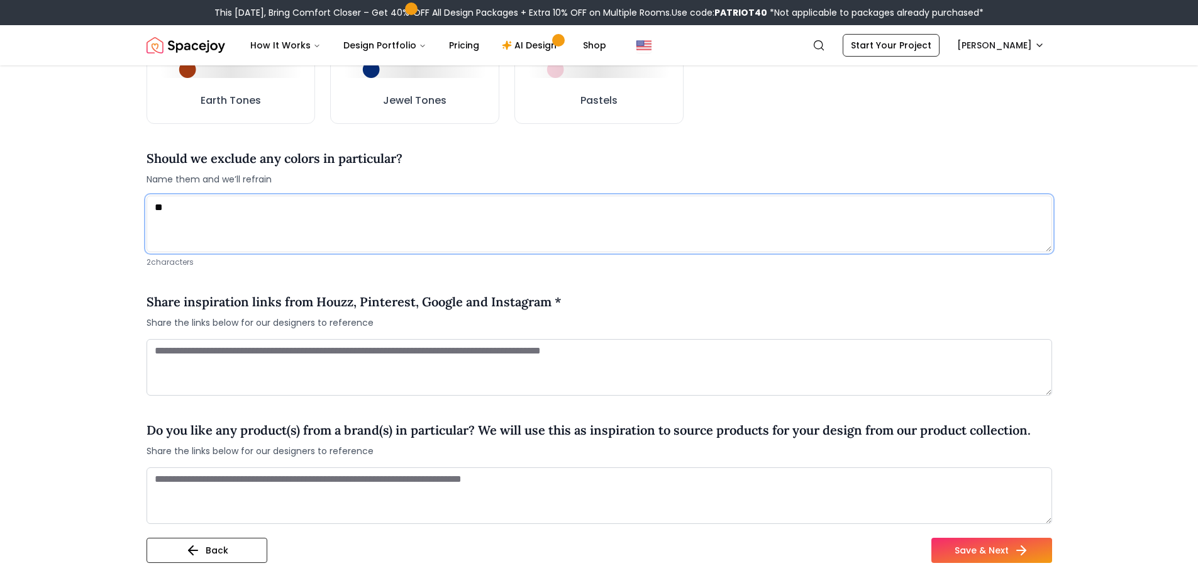
type textarea "*"
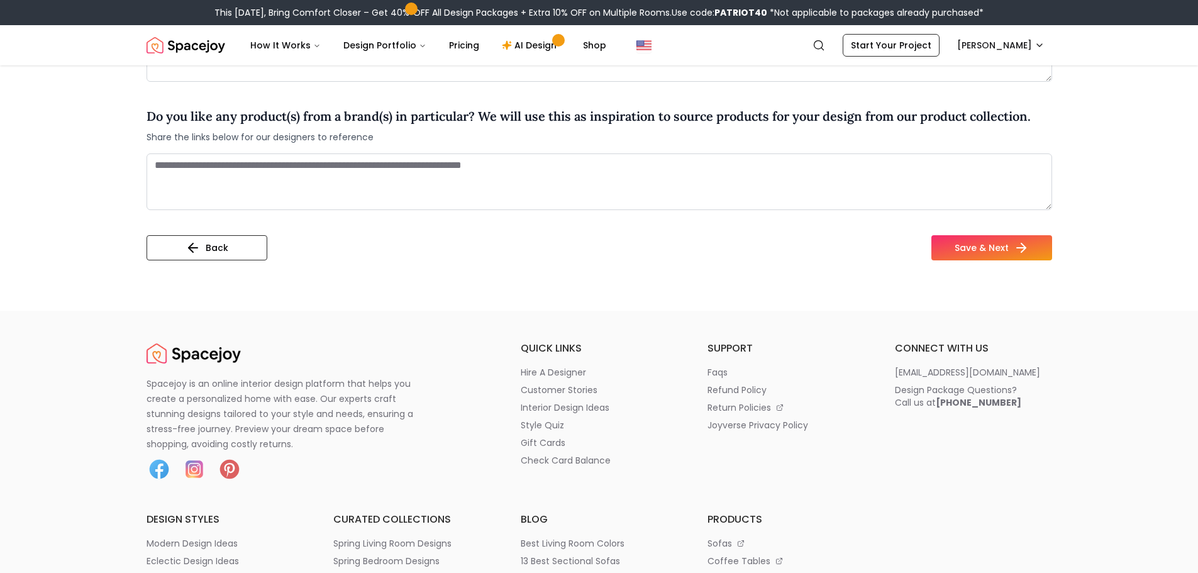
scroll to position [1131, 0]
type textarea "**********"
click at [978, 250] on button "Save & Next" at bounding box center [991, 247] width 121 height 25
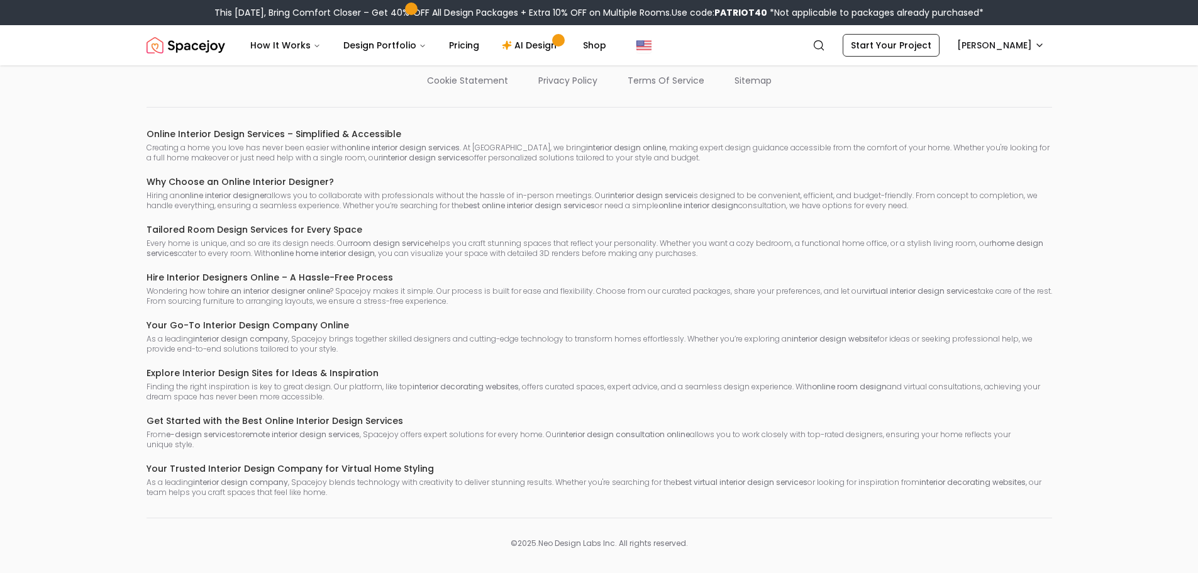
scroll to position [1816, 0]
